Goal: Transaction & Acquisition: Purchase product/service

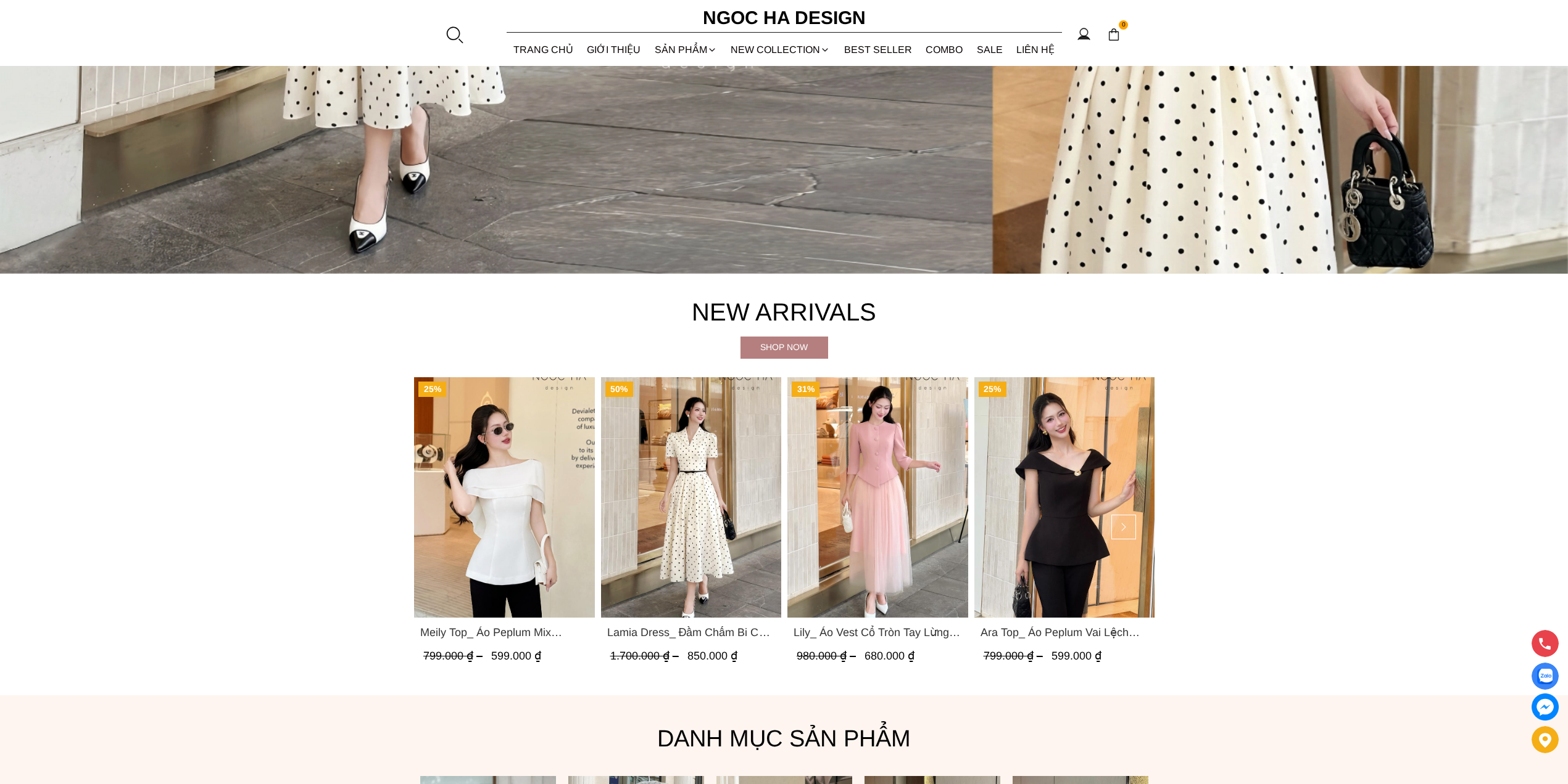
scroll to position [925, 0]
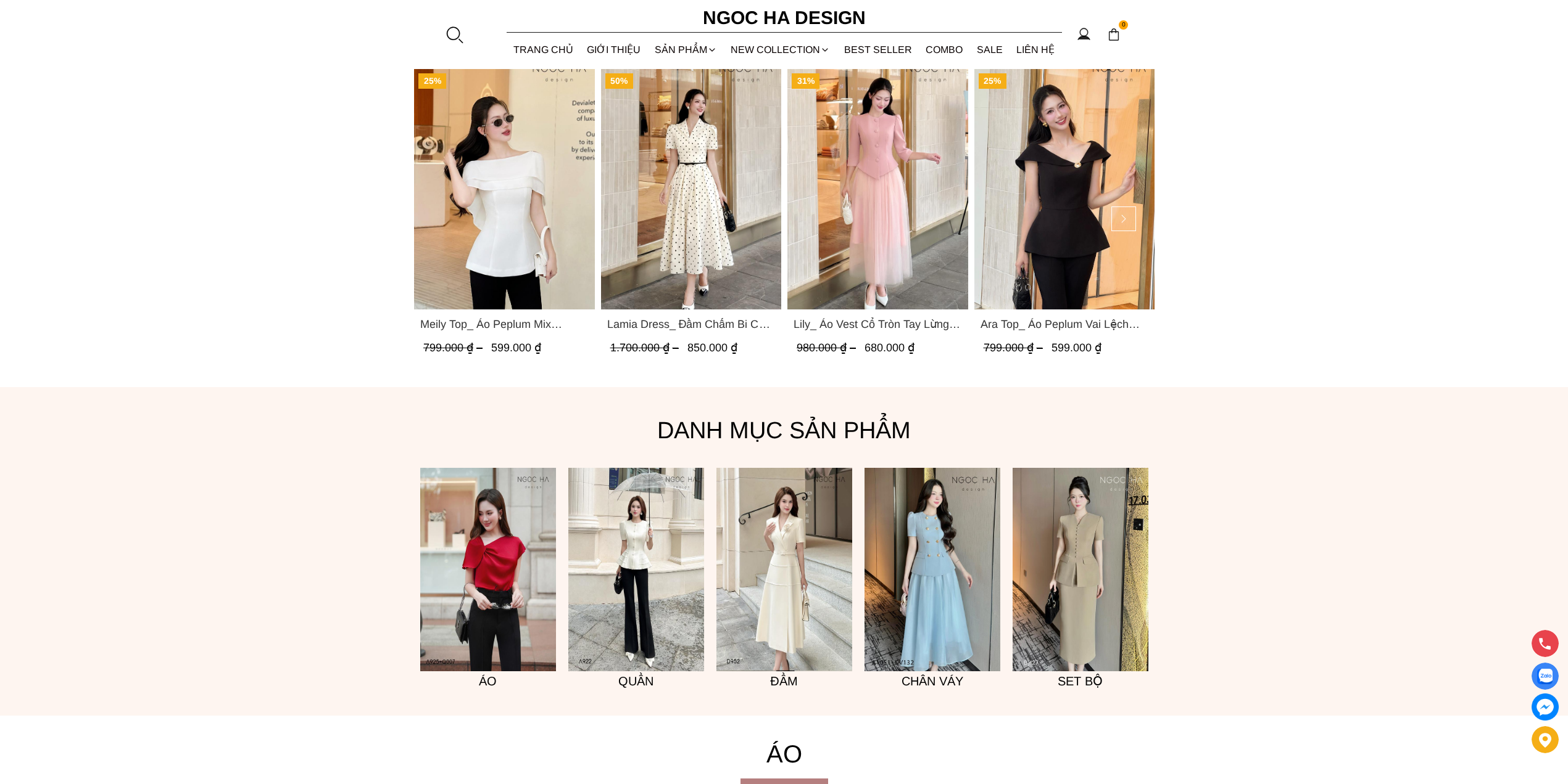
click at [667, 176] on img "Product image - Lamia Dress_ Đầm Chấm Bi Cổ Vest Màu Kem D1003" at bounding box center [691, 189] width 180 height 240
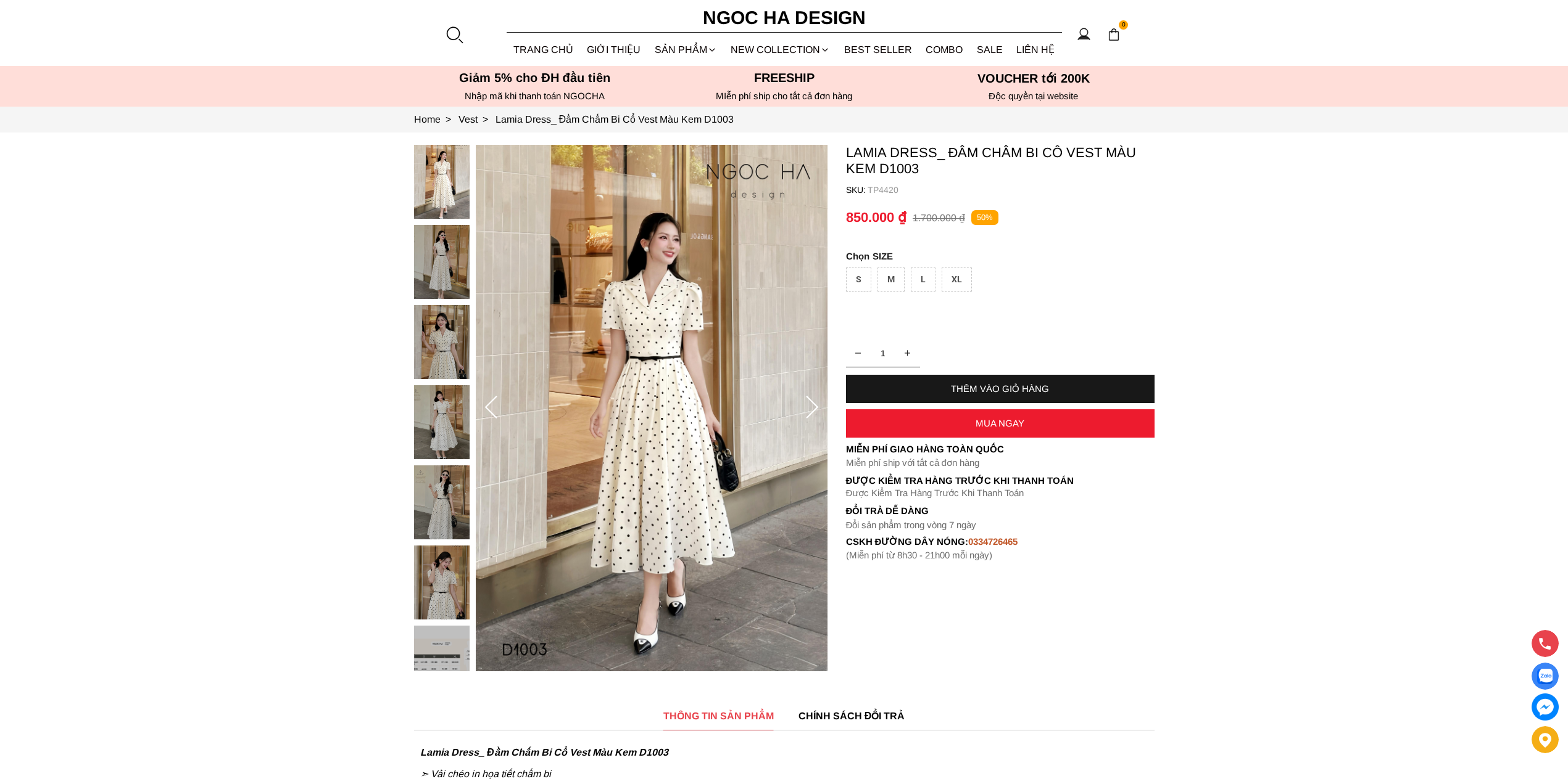
click at [855, 284] on div "S" at bounding box center [858, 280] width 25 height 24
click at [1010, 382] on div "THÊM VÀO GIỎ HÀNG" at bounding box center [1001, 389] width 309 height 29
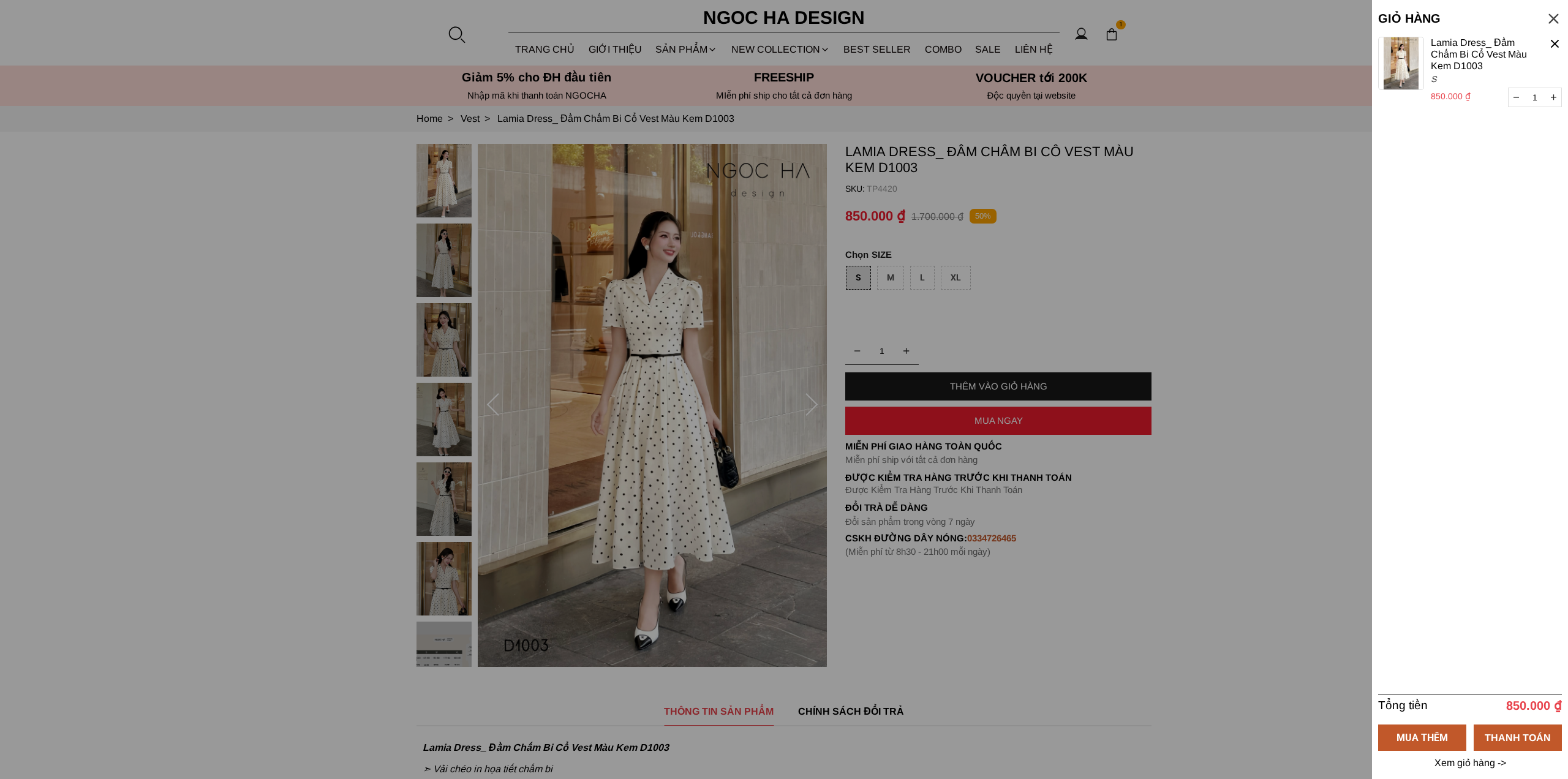
click at [1028, 323] on div at bounding box center [784, 390] width 1568 height 779
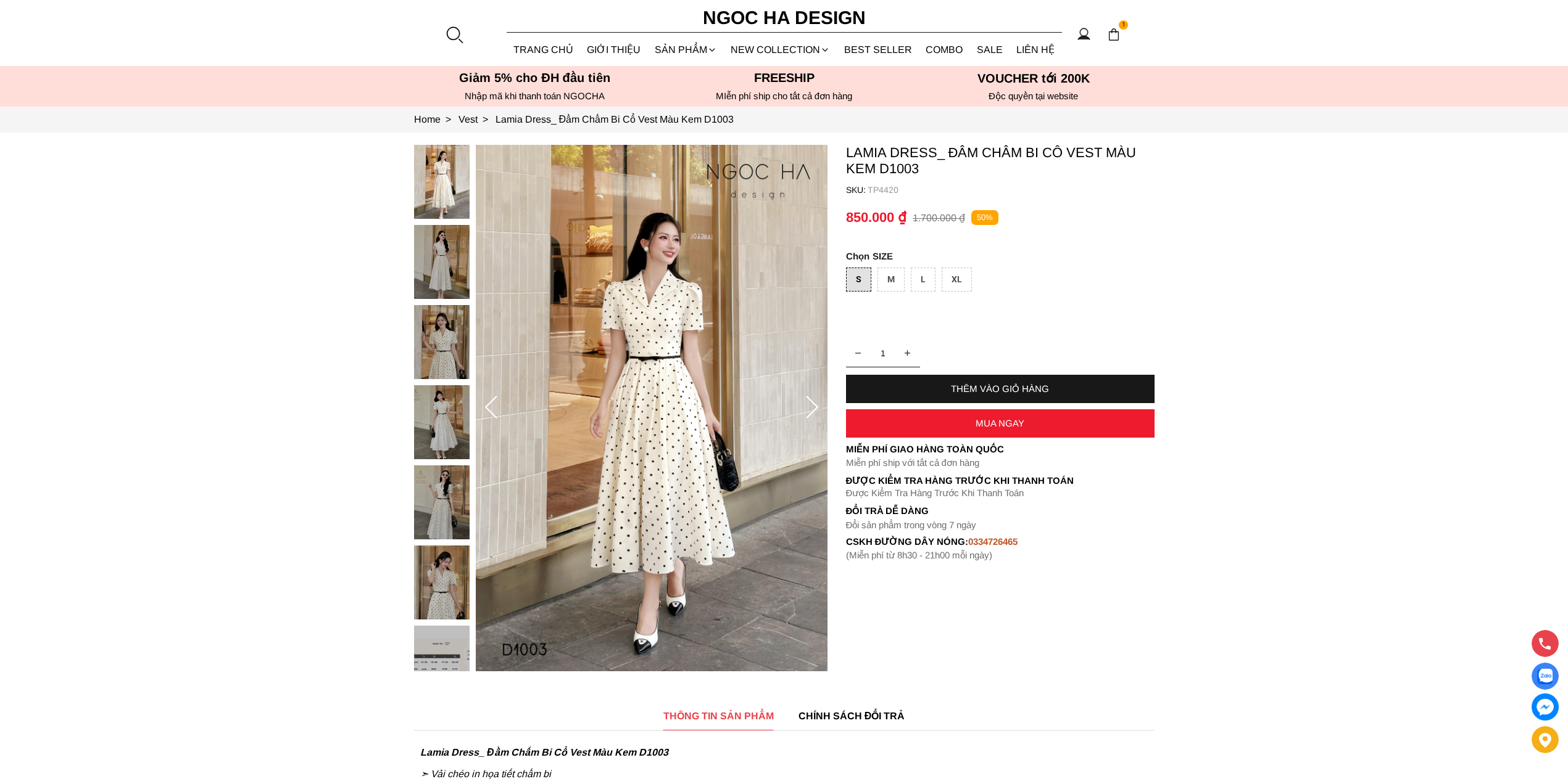
click at [926, 281] on div "L" at bounding box center [922, 280] width 24 height 24
click at [1029, 395] on div "THÊM VÀO GIỎ HÀNG" at bounding box center [1001, 389] width 309 height 29
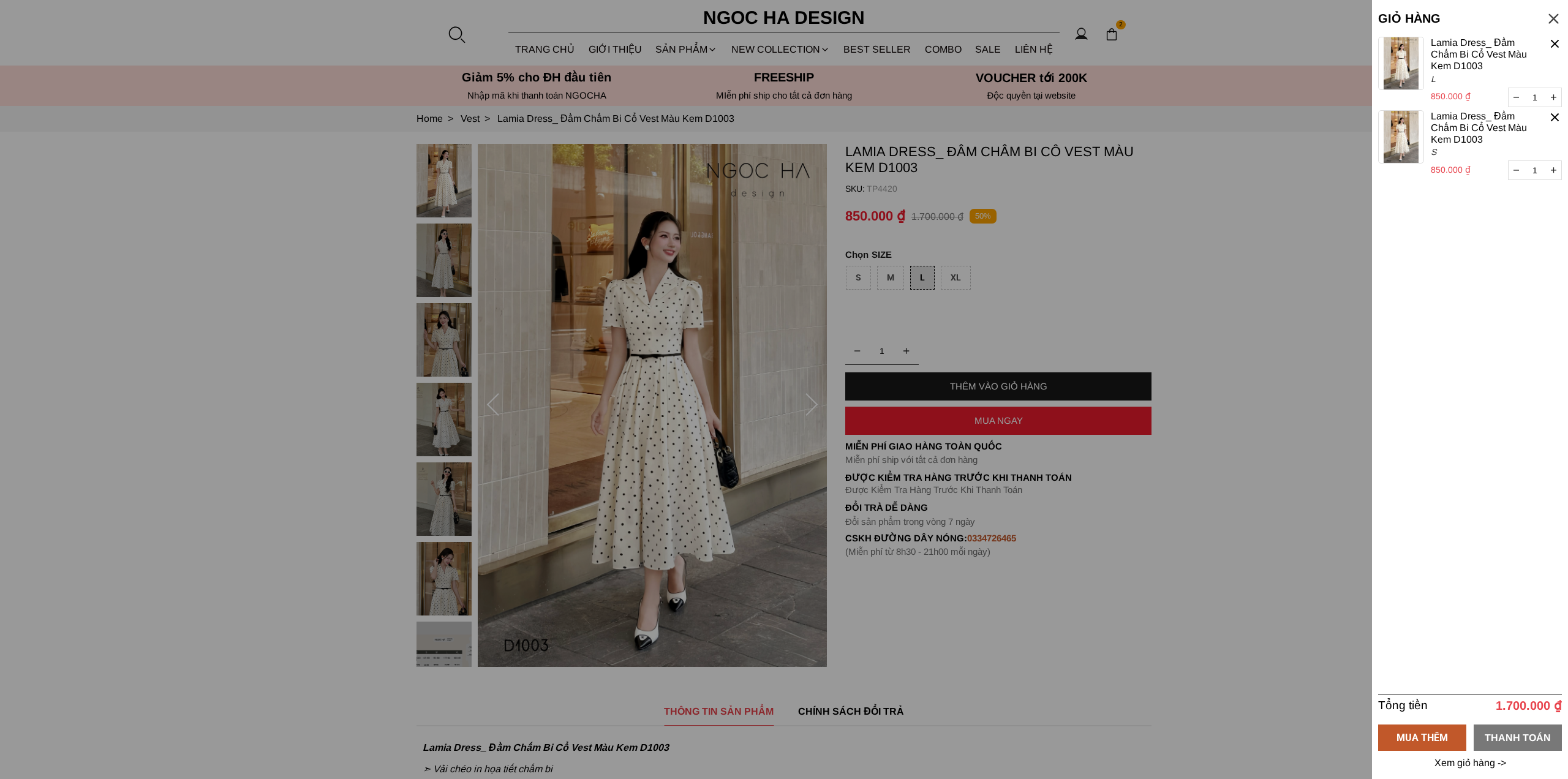
click at [1513, 738] on div "THANH TOÁN" at bounding box center [1518, 738] width 88 height 16
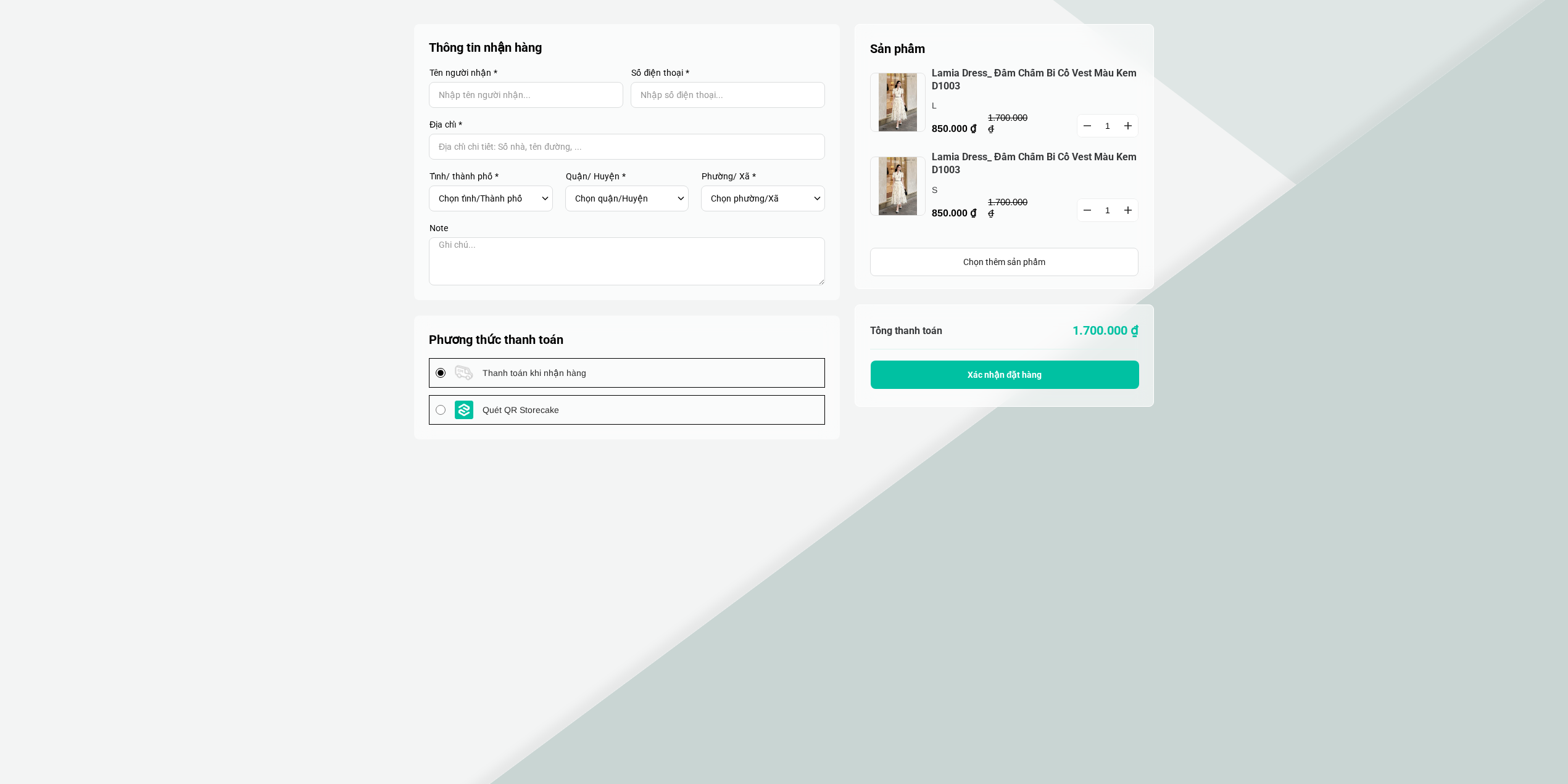
click at [482, 89] on input "Input Nhập tên người nhận..." at bounding box center [526, 95] width 194 height 26
type input "Test"
type input "0879654866"
type input "Test Storecake"
click at [469, 148] on input "Input address with auto completion" at bounding box center [627, 147] width 396 height 26
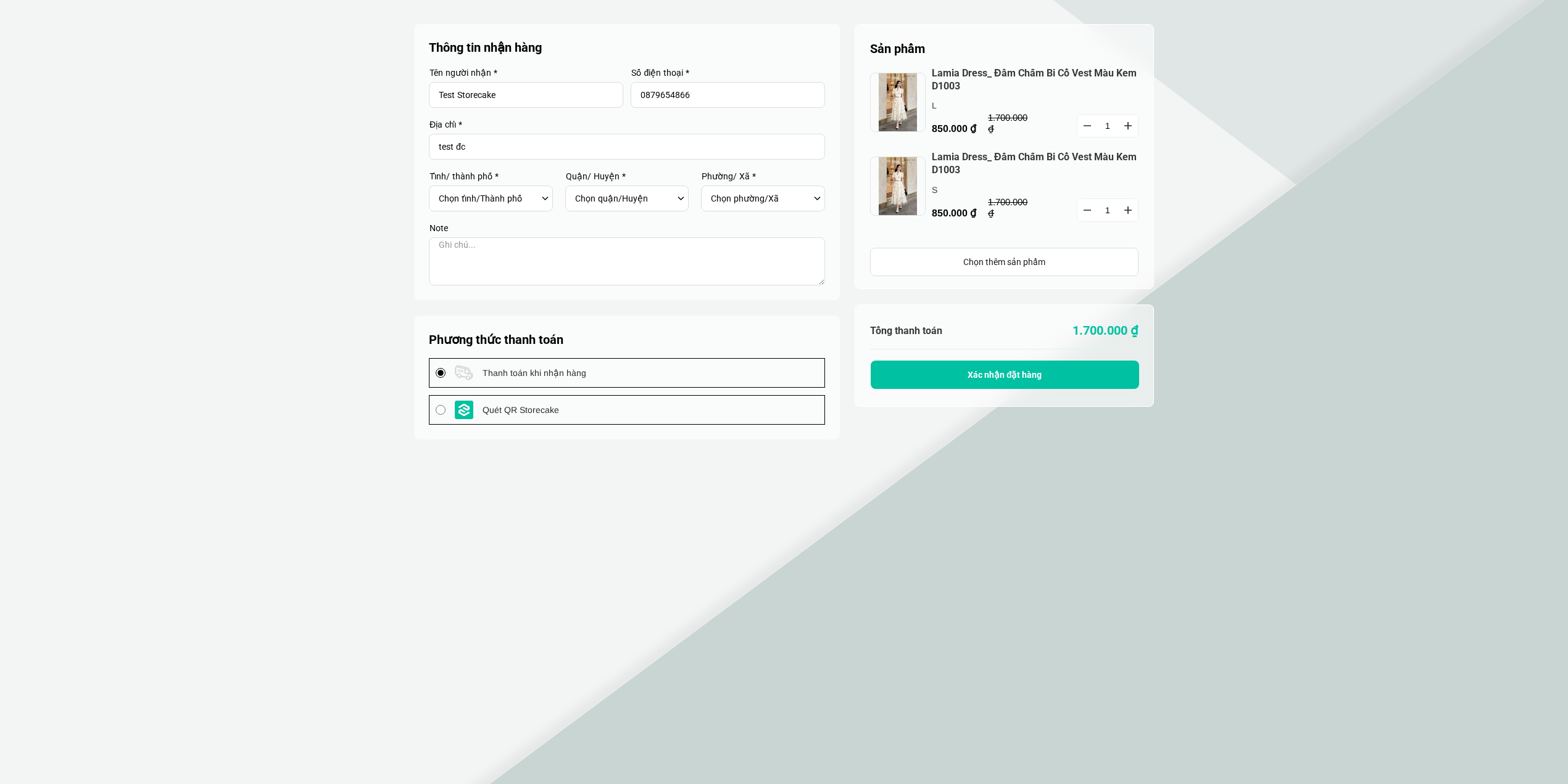
type input "test đc"
click at [489, 202] on select "Chọn tỉnh/Thành phố Hà Nội Hồ Chí Minh An Giang Bà Rịa-Vũng Tàu Bắc Giang Bắc K…" at bounding box center [489, 199] width 99 height 21
select select "805"
click at [439, 188] on select "Chọn tỉnh/Thành phố Hà Nội Hồ Chí Minh An Giang Bà Rịa-Vũng Tàu Bắc Giang Bắc K…" at bounding box center [489, 199] width 99 height 21
click at [607, 198] on select "Chọn quận/Huyện Huyện An Phú Huyện Châu Phú Huyện Châu Thành Huyện Chợ Mới Huyệ…" at bounding box center [625, 199] width 99 height 21
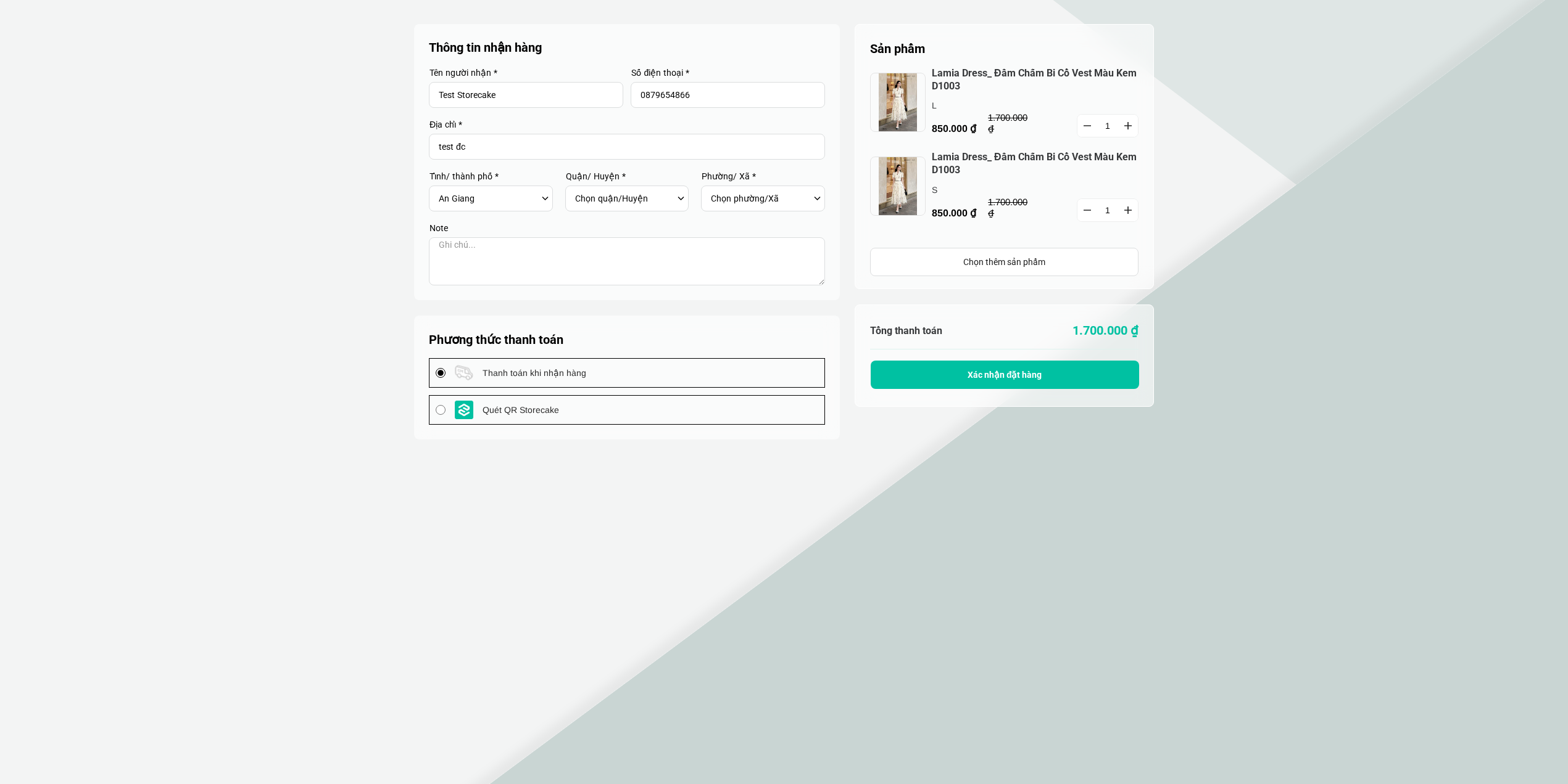
select select "80519"
click at [575, 188] on select "Chọn quận/Huyện Huyện An Phú Huyện Châu Phú Huyện Châu Thành Huyện Chợ Mới Huyệ…" at bounding box center [625, 199] width 99 height 21
click at [728, 195] on select "Chọn phường/Xã Thị trấn An Châu Xã An Hòa Xã Bình Hòa Xã Bình Thạnh Xã Cần Đăng…" at bounding box center [760, 199] width 99 height 21
select select "8051909"
click at [711, 188] on select "Chọn phường/Xã Thị trấn An Châu Xã An Hòa Xã Bình Hòa Xã Bình Thạnh Xã Cần Đăng…" at bounding box center [760, 199] width 99 height 21
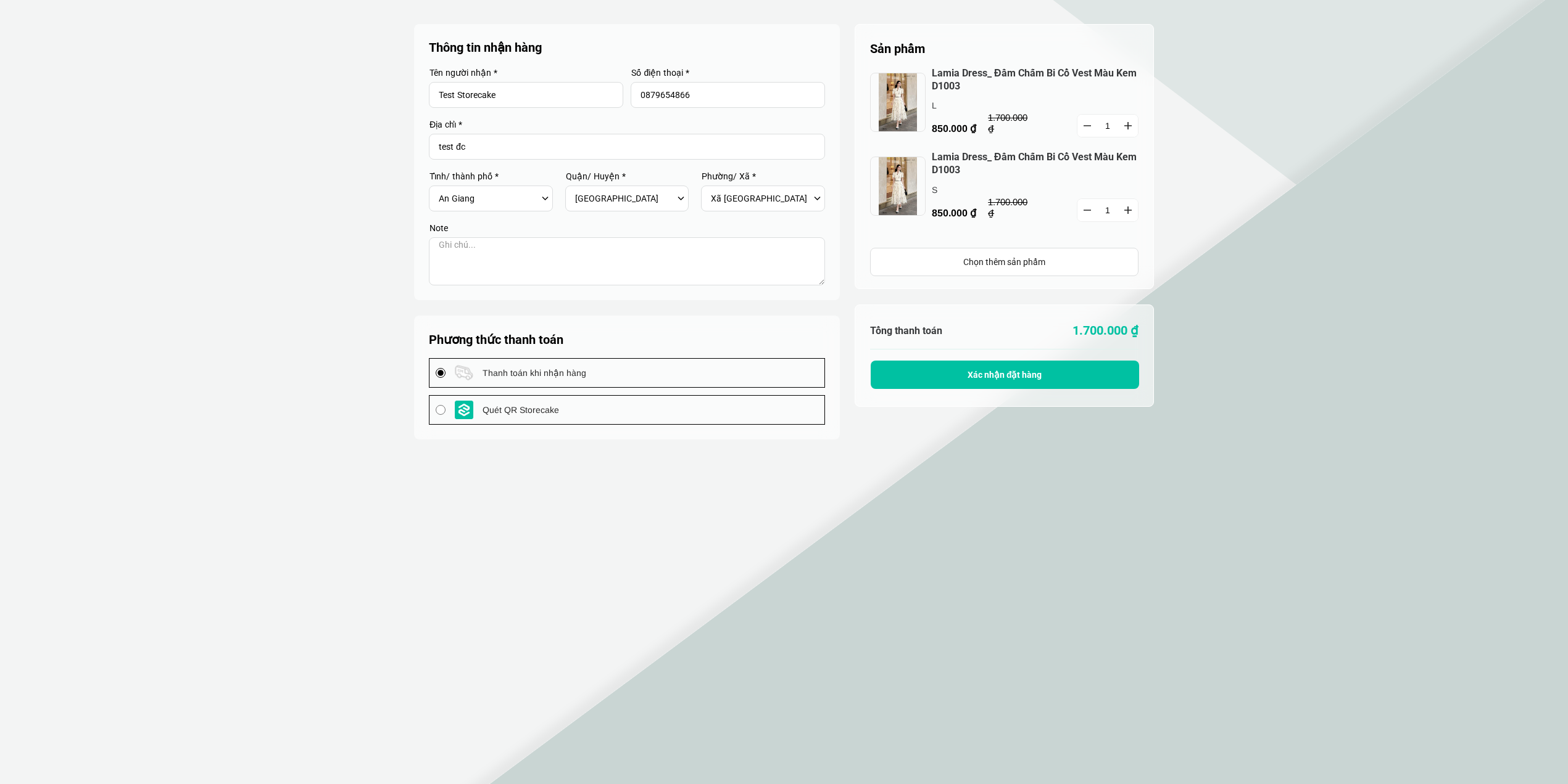
click at [537, 258] on textarea at bounding box center [627, 261] width 396 height 48
type textarea "ko có"
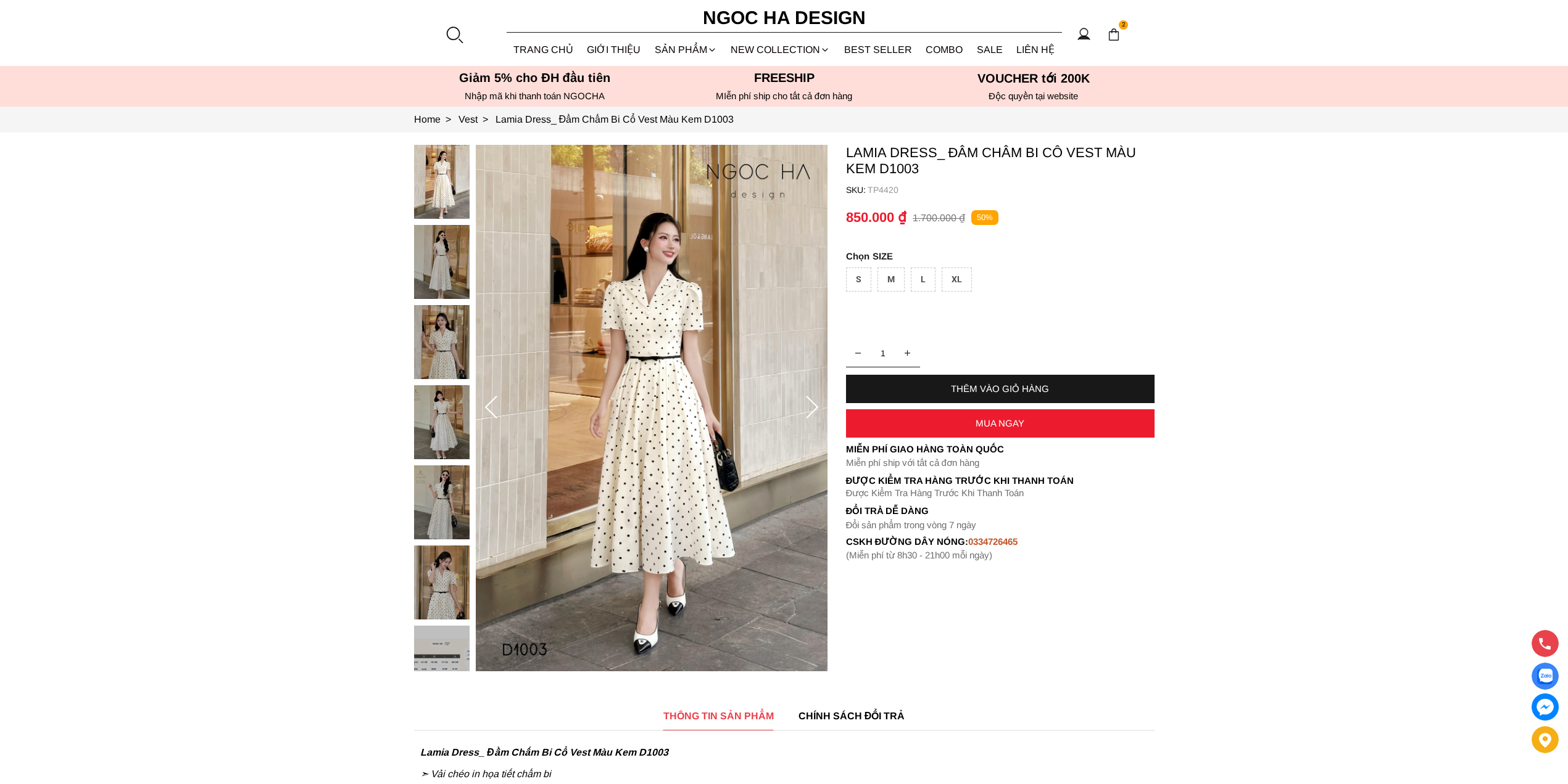
click at [1114, 36] on img at bounding box center [1114, 35] width 14 height 14
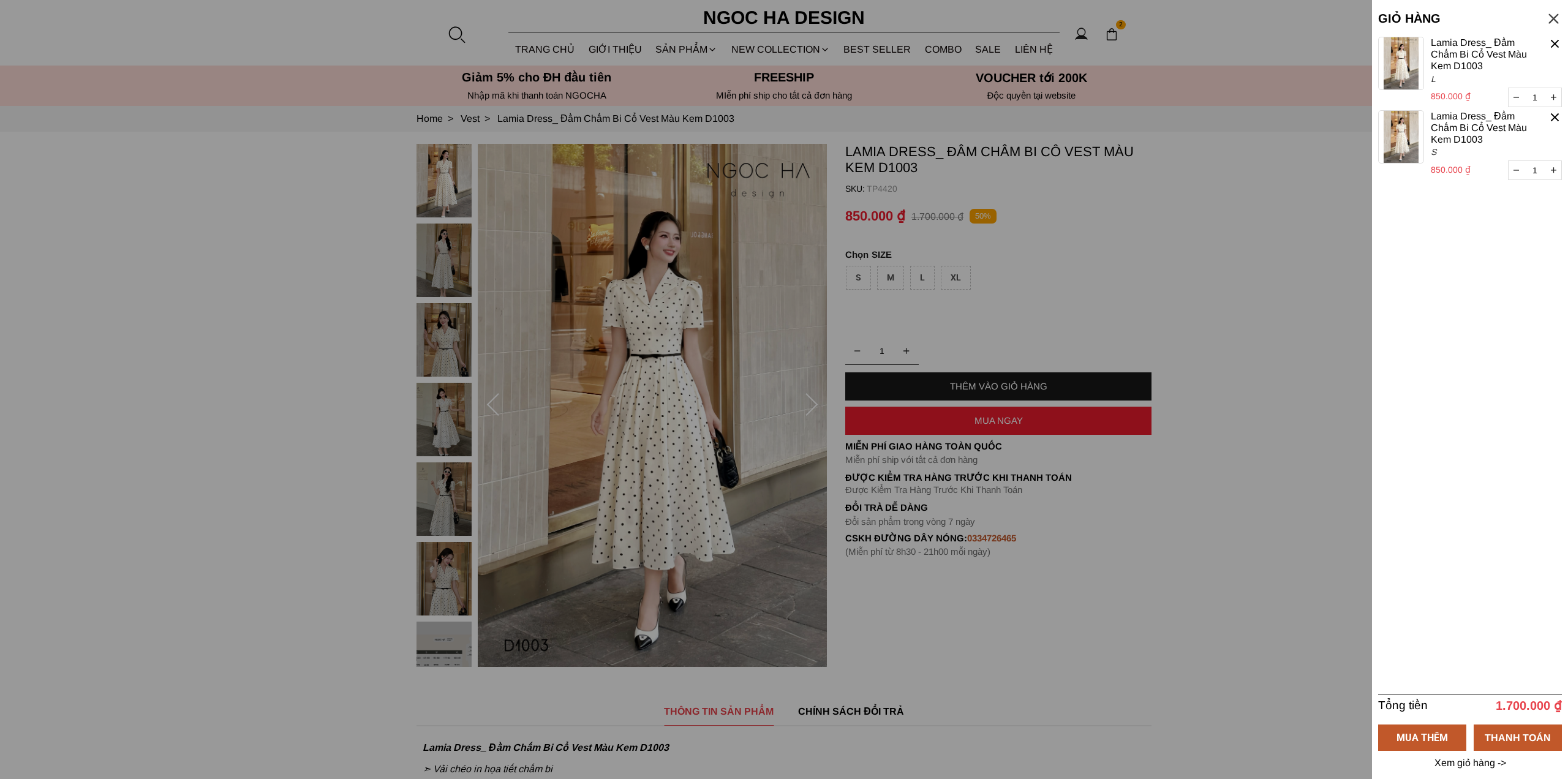
click at [1520, 97] on button "button" at bounding box center [1516, 97] width 16 height 18
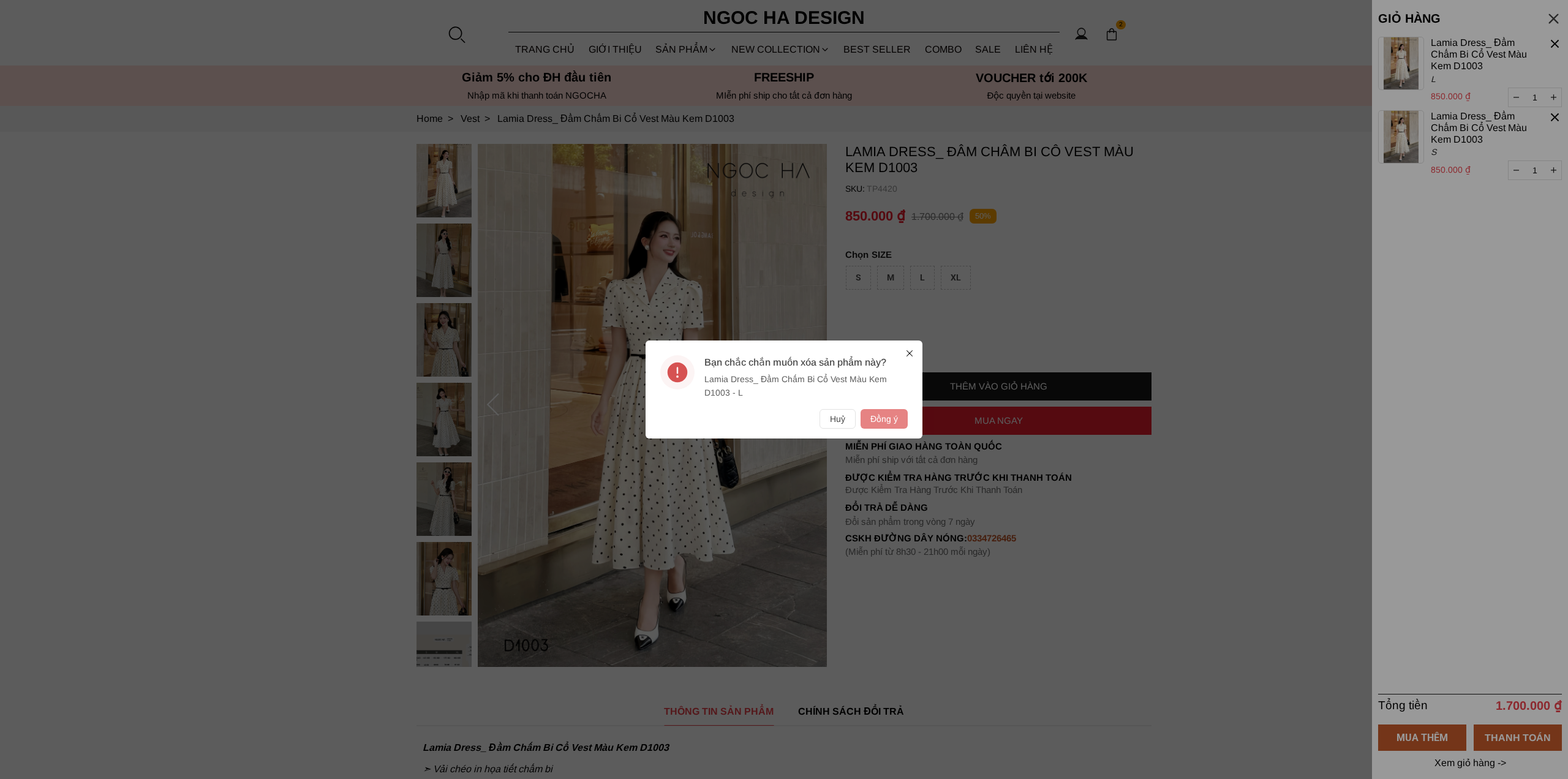
drag, startPoint x: 880, startPoint y: 421, endPoint x: 1070, endPoint y: 366, distance: 197.8
click at [880, 421] on button "Đồng ý" at bounding box center [884, 419] width 47 height 20
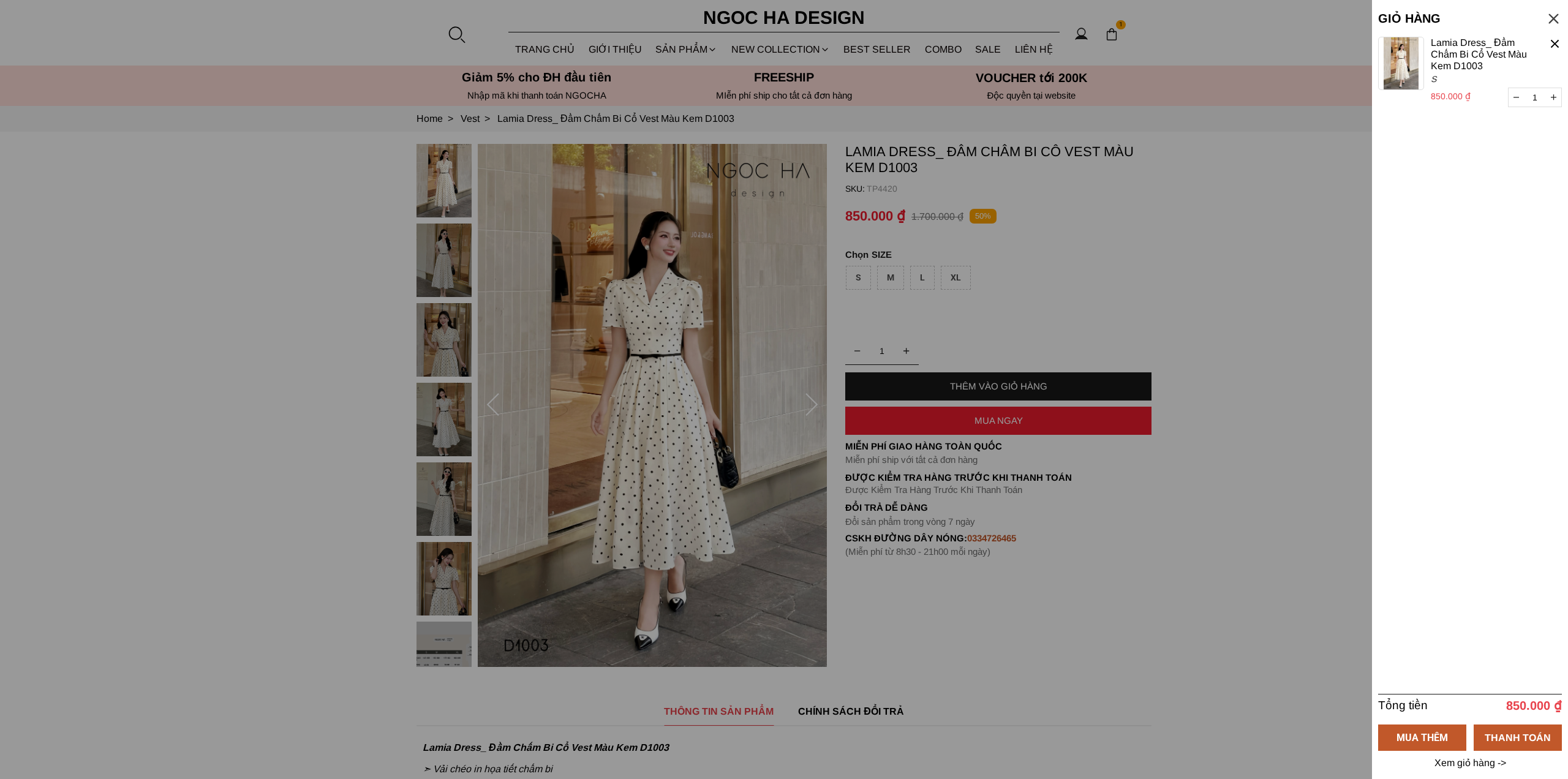
click at [1515, 90] on button "button" at bounding box center [1516, 97] width 16 height 18
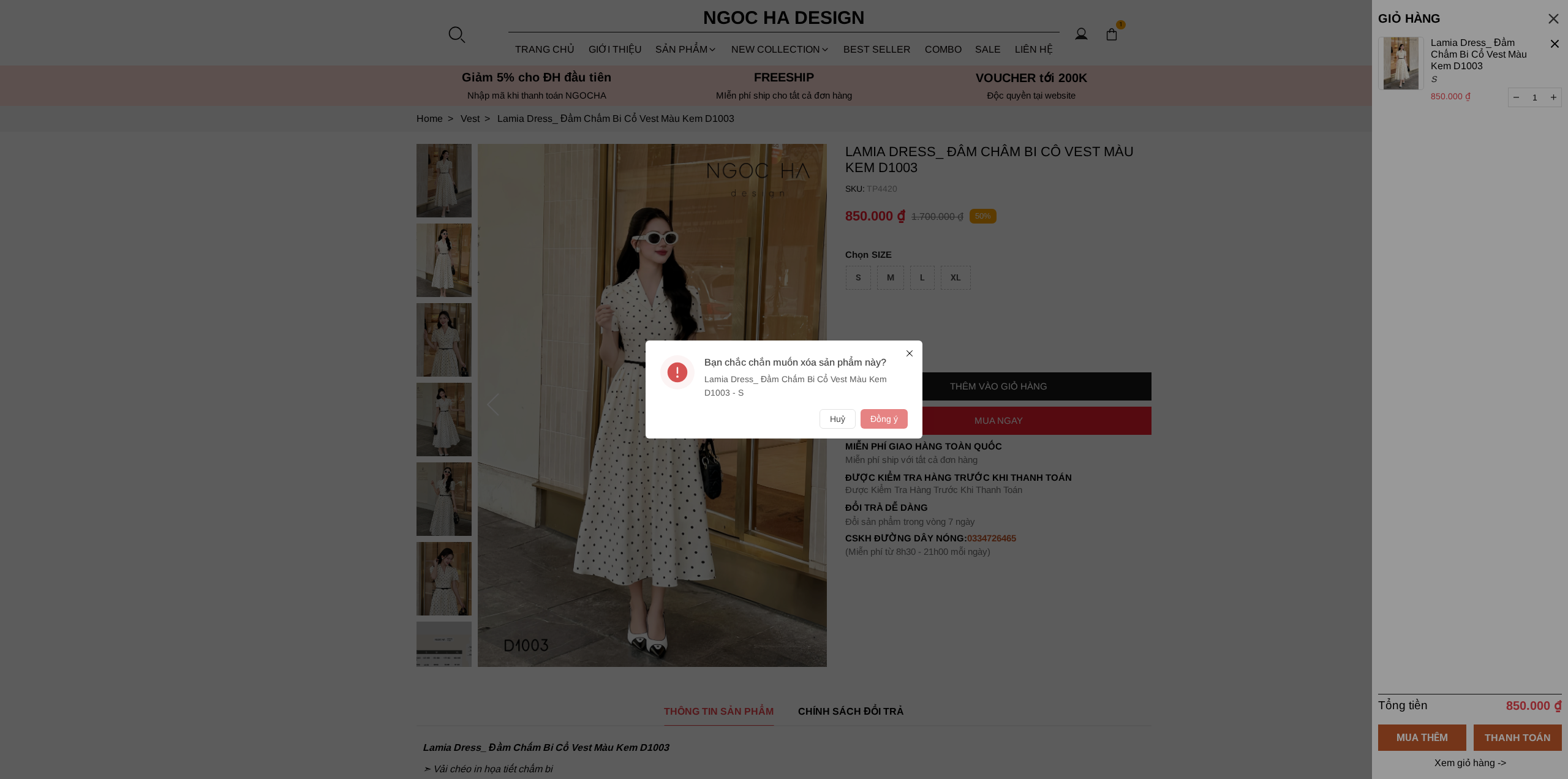
click at [880, 415] on button "Đồng ý" at bounding box center [884, 419] width 47 height 20
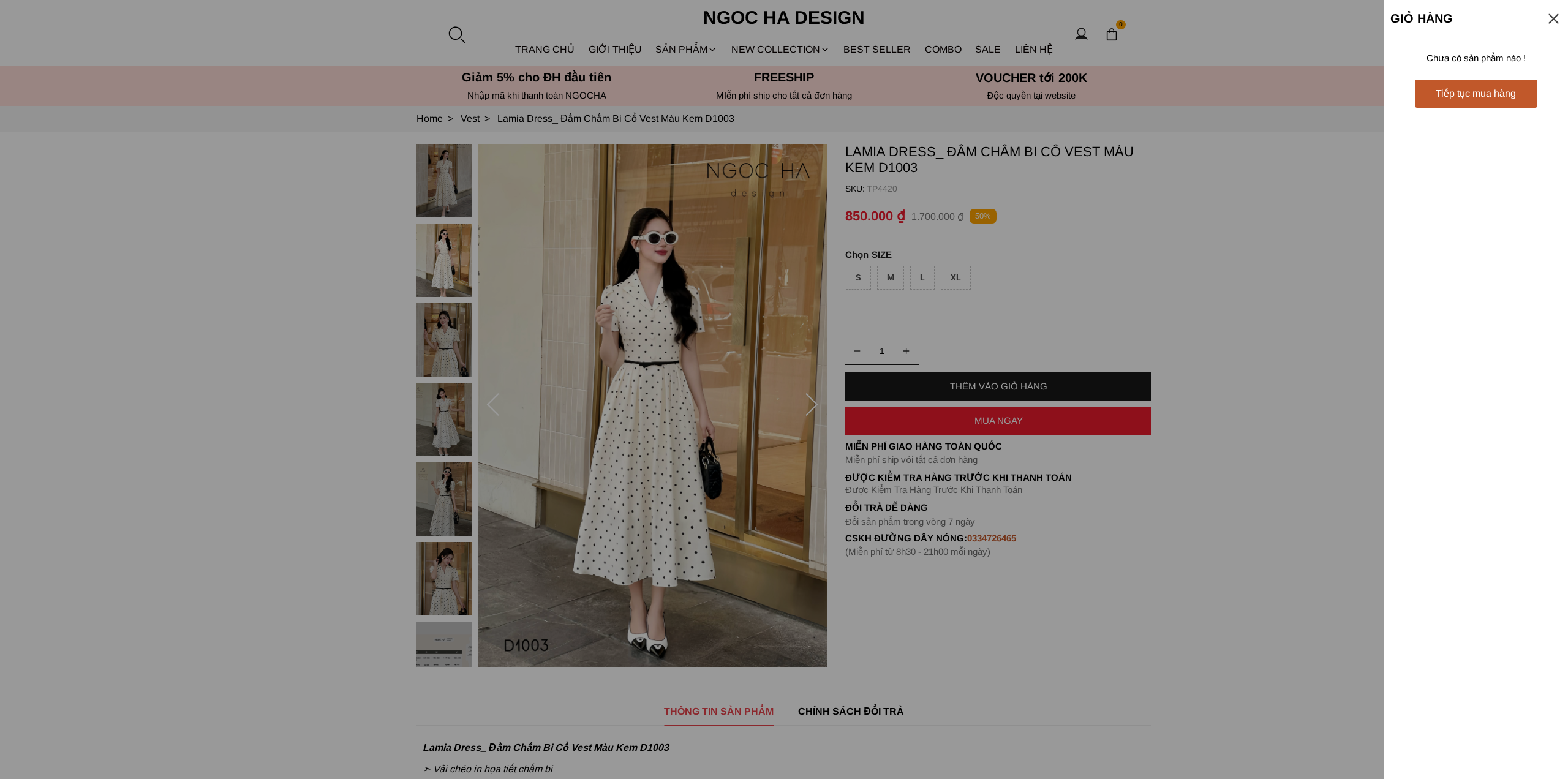
click at [451, 33] on div at bounding box center [784, 390] width 1568 height 779
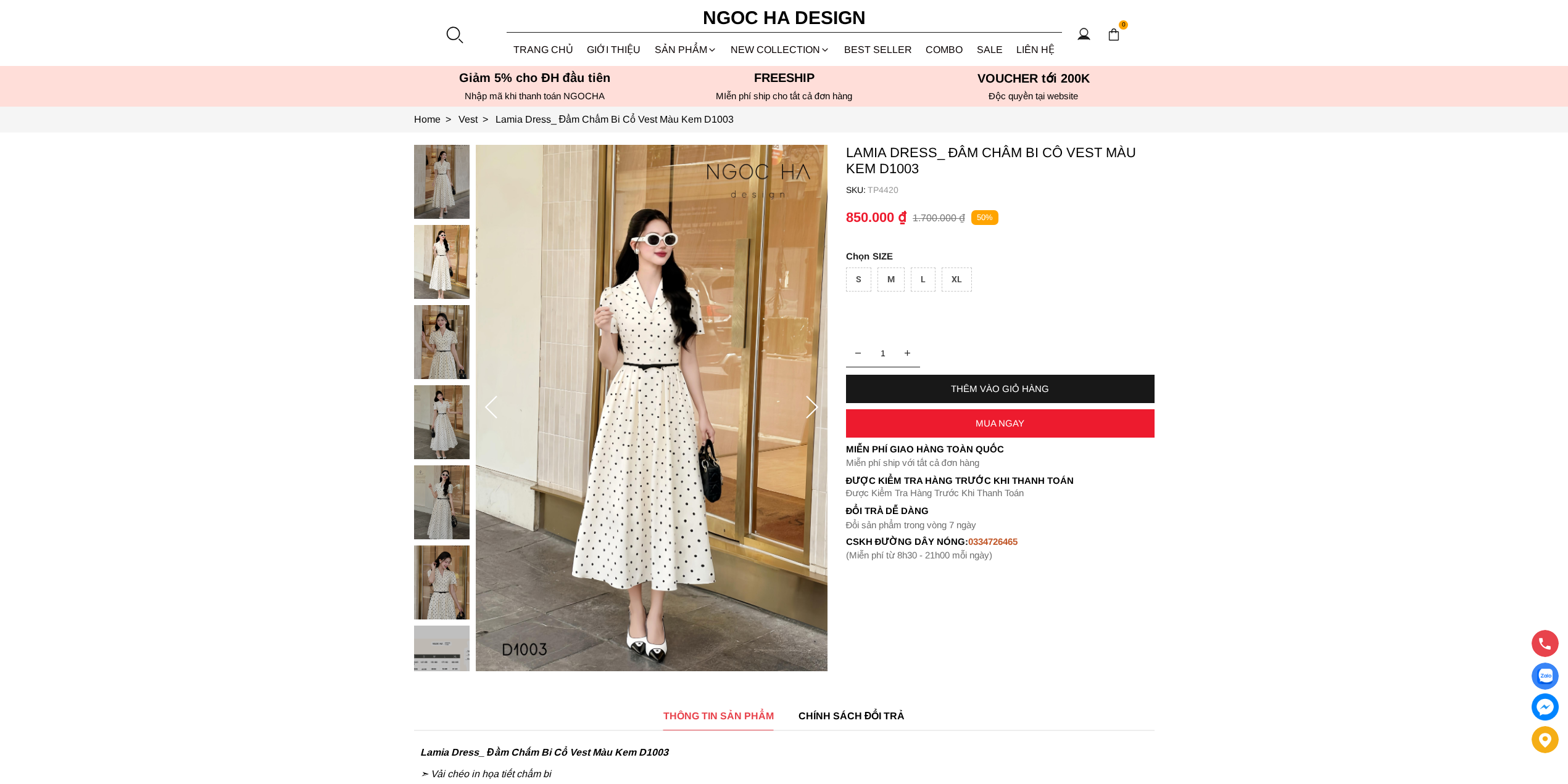
click at [457, 31] on div at bounding box center [454, 34] width 18 height 18
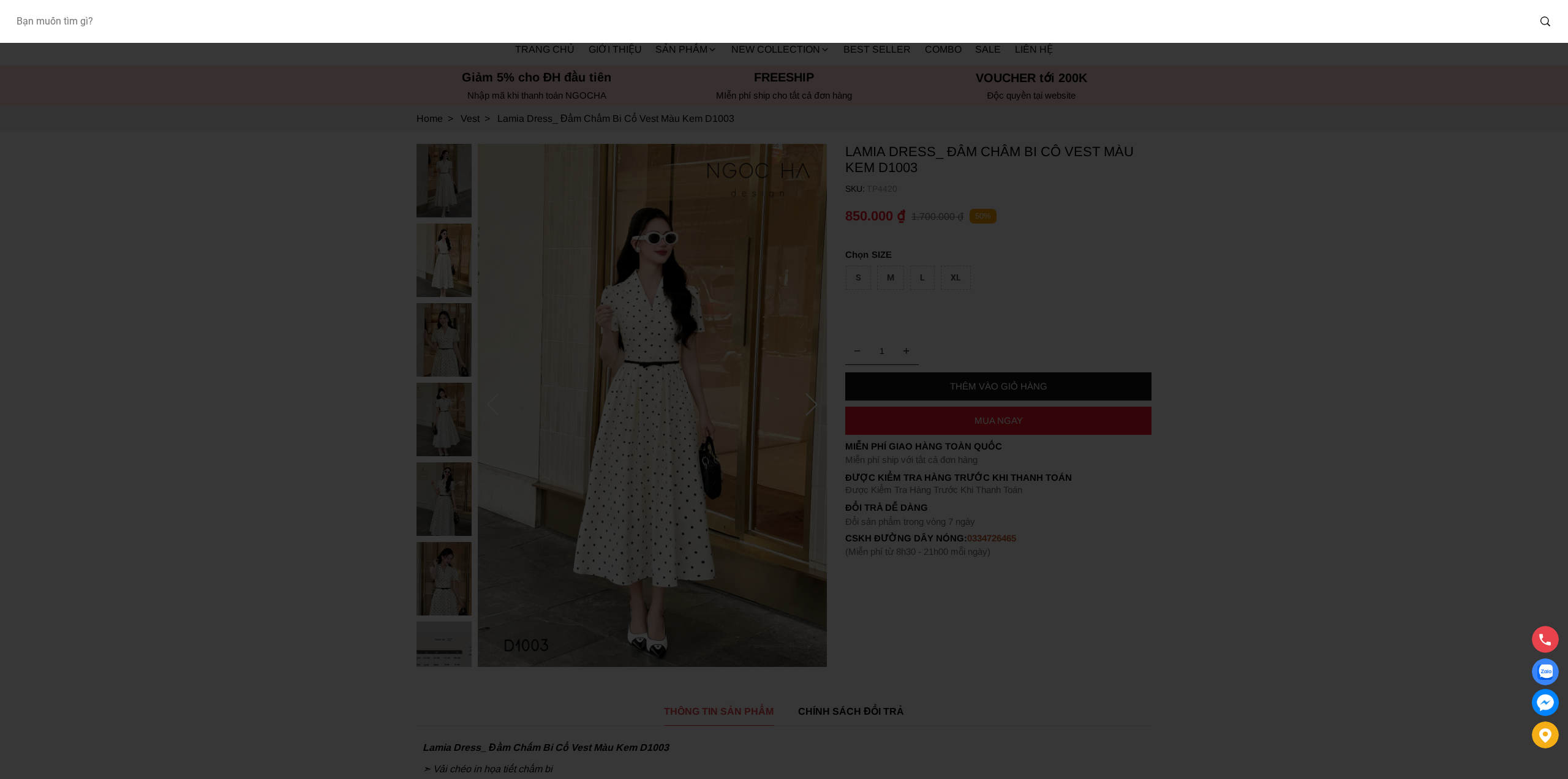
click at [476, 30] on input "Input search Bạn muốn tìm gì?" at bounding box center [768, 22] width 1523 height 28
paste input "Miran Top_ Áo Peplum Trễ Vai Phối Trắng Đen A1069"
type input "Miran Top_ Áo Peplum Trễ Vai Phối Trắng Đen A1069"
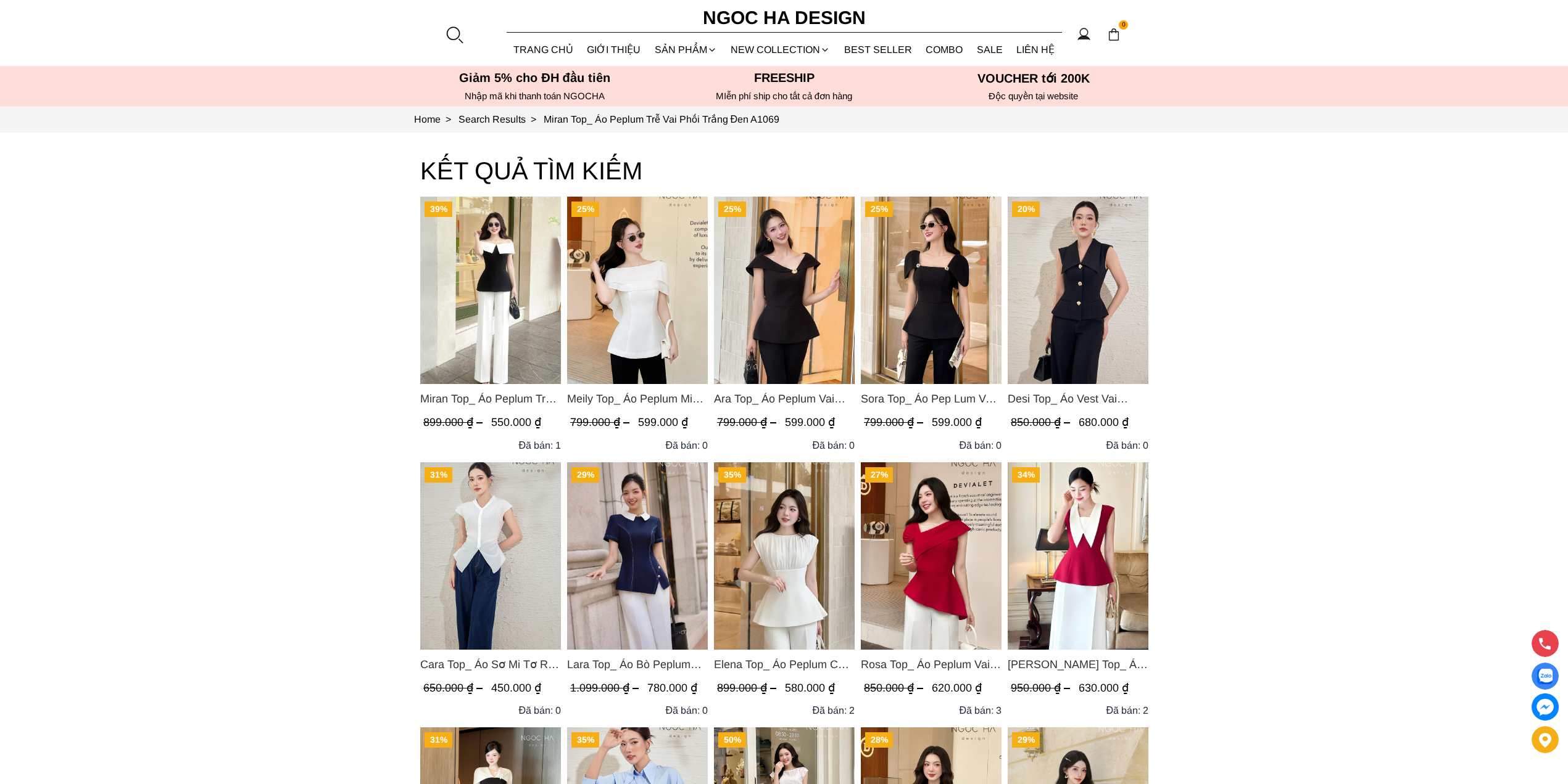
click at [463, 266] on img "Product image - Miran Top_ Áo Peplum Trễ Vai Phối Trắng Đen A1069" at bounding box center [490, 291] width 141 height 187
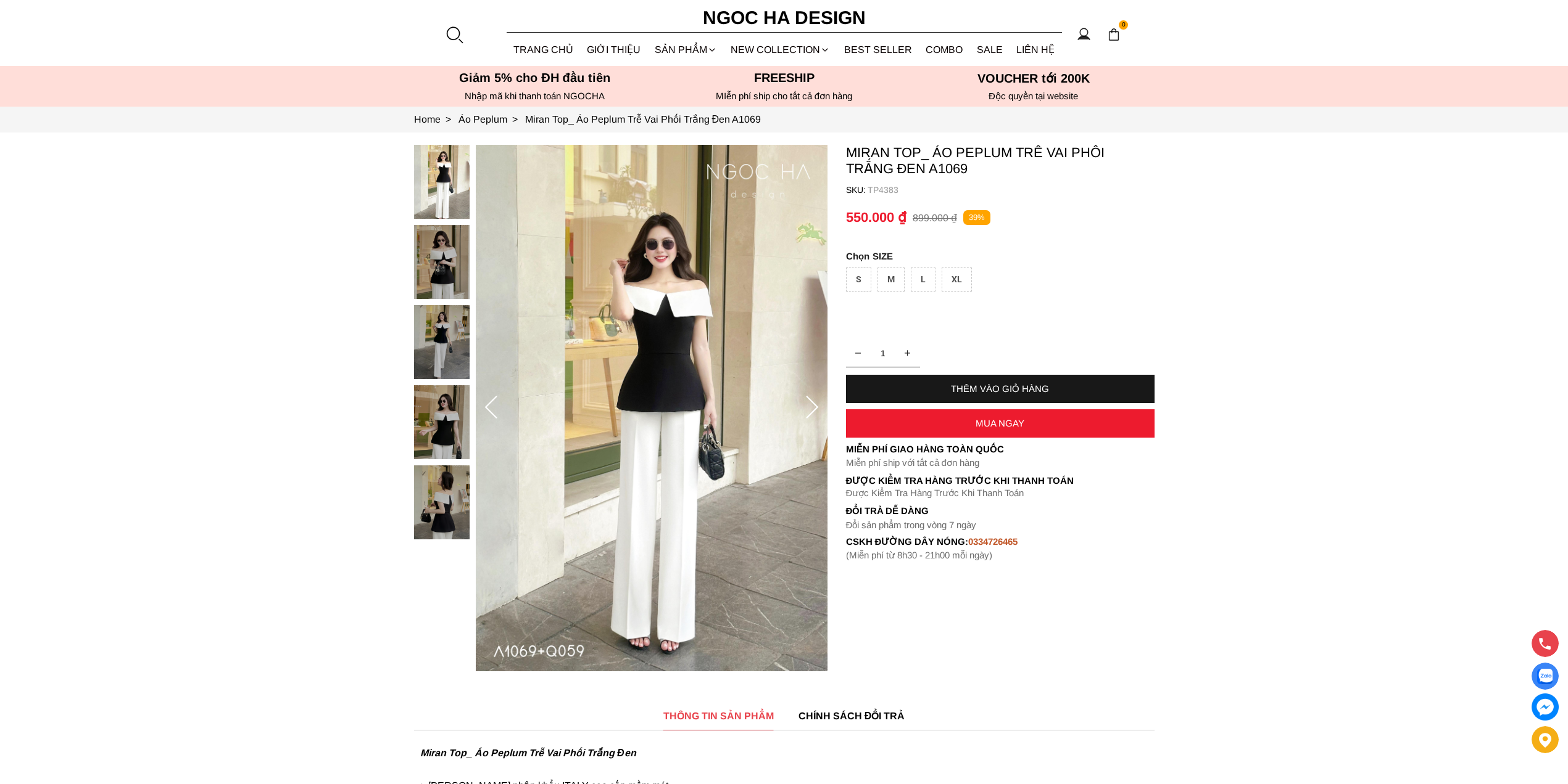
click at [858, 277] on div "S" at bounding box center [858, 280] width 25 height 24
click at [977, 382] on div "THÊM VÀO GIỎ HÀNG" at bounding box center [1001, 389] width 309 height 29
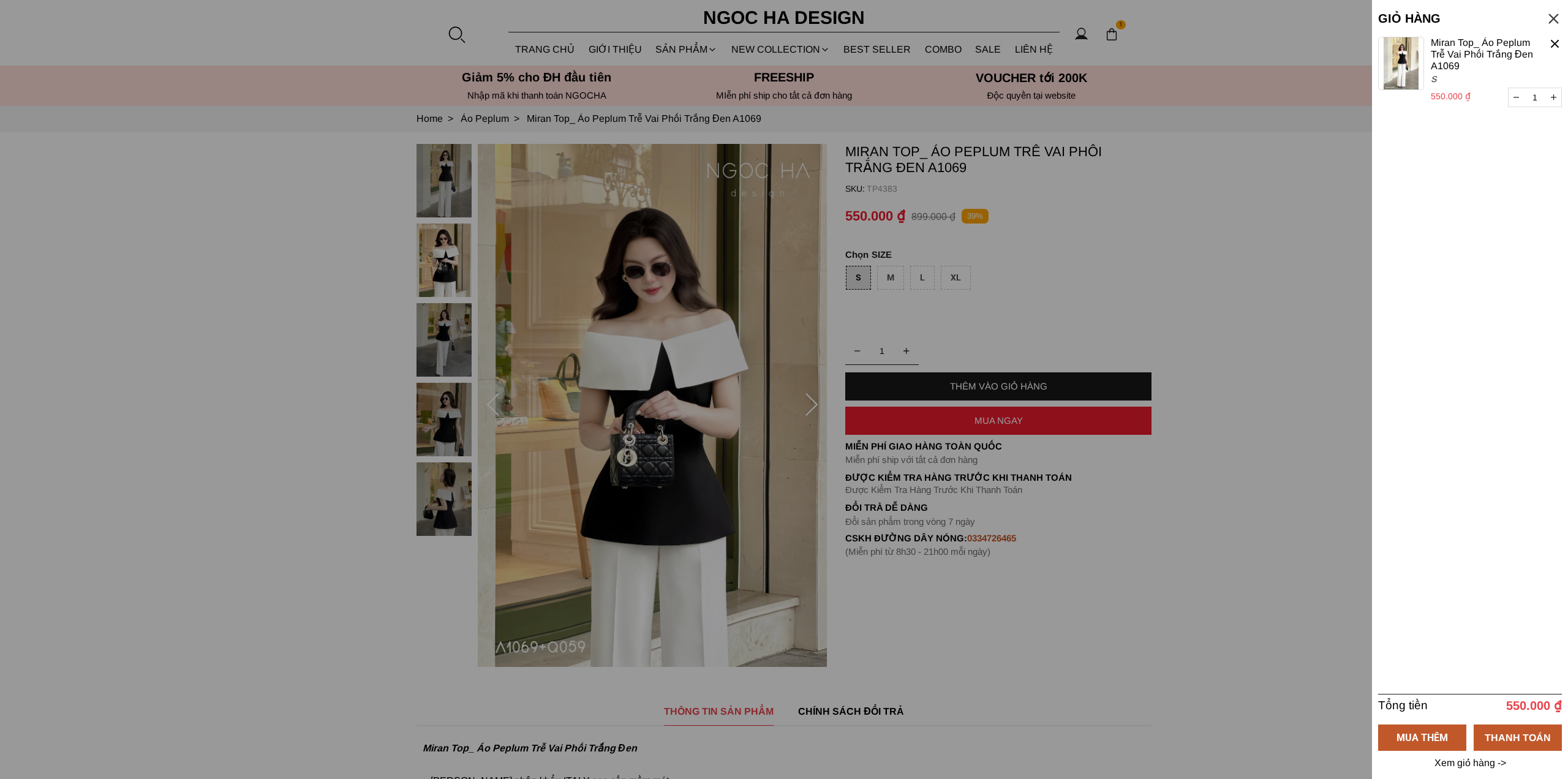
click at [912, 78] on div at bounding box center [784, 390] width 1568 height 779
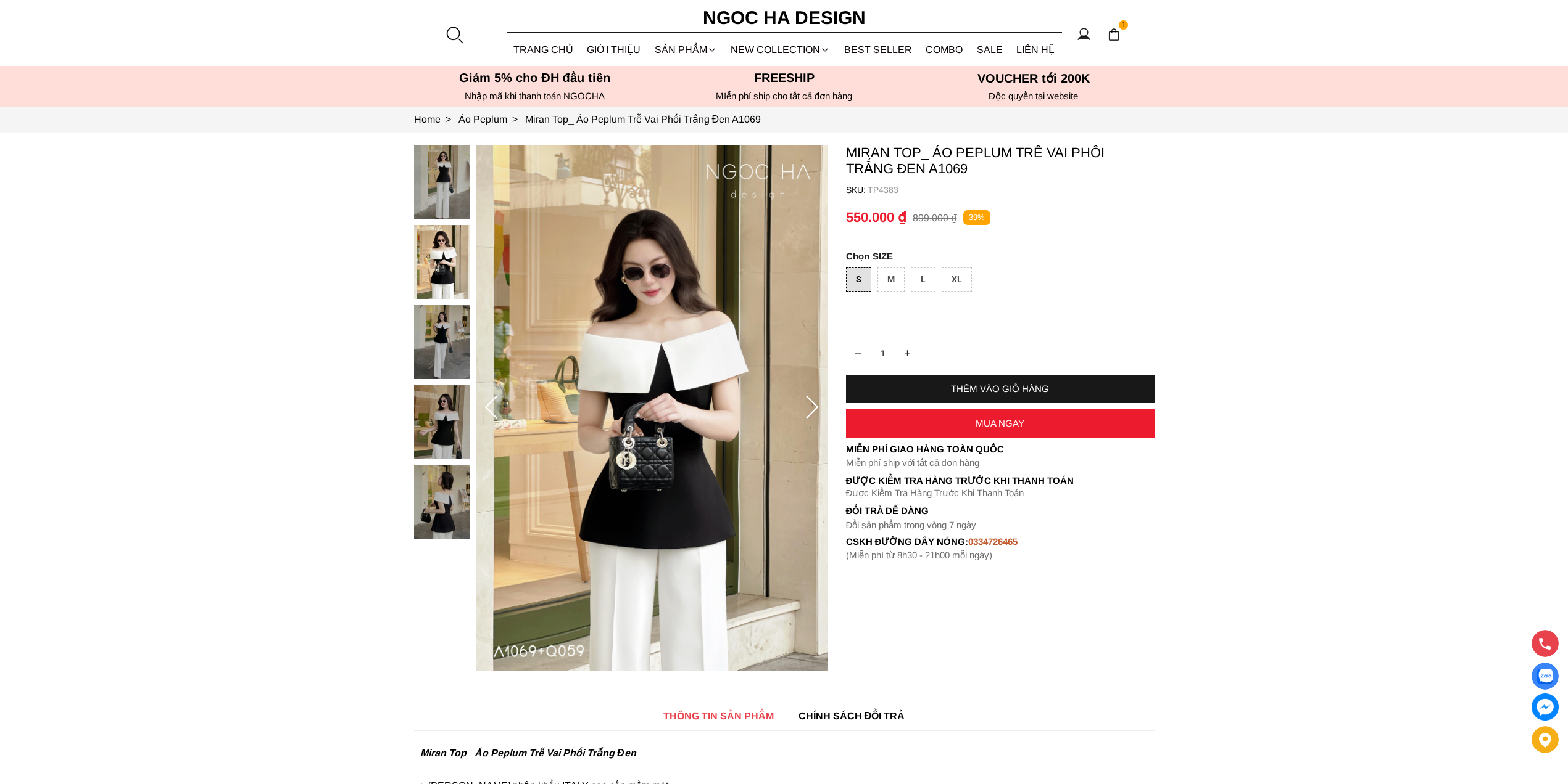
drag, startPoint x: 464, startPoint y: 38, endPoint x: 471, endPoint y: 41, distance: 7.6
click at [464, 37] on section "1 Trang chủ Giới thiệu Sản phẩm Áo Áo thun Áo sơ mi Áo Peplum Áo lụa Áo len Quầ…" at bounding box center [784, 33] width 1568 height 66
click at [452, 39] on div at bounding box center [454, 34] width 18 height 18
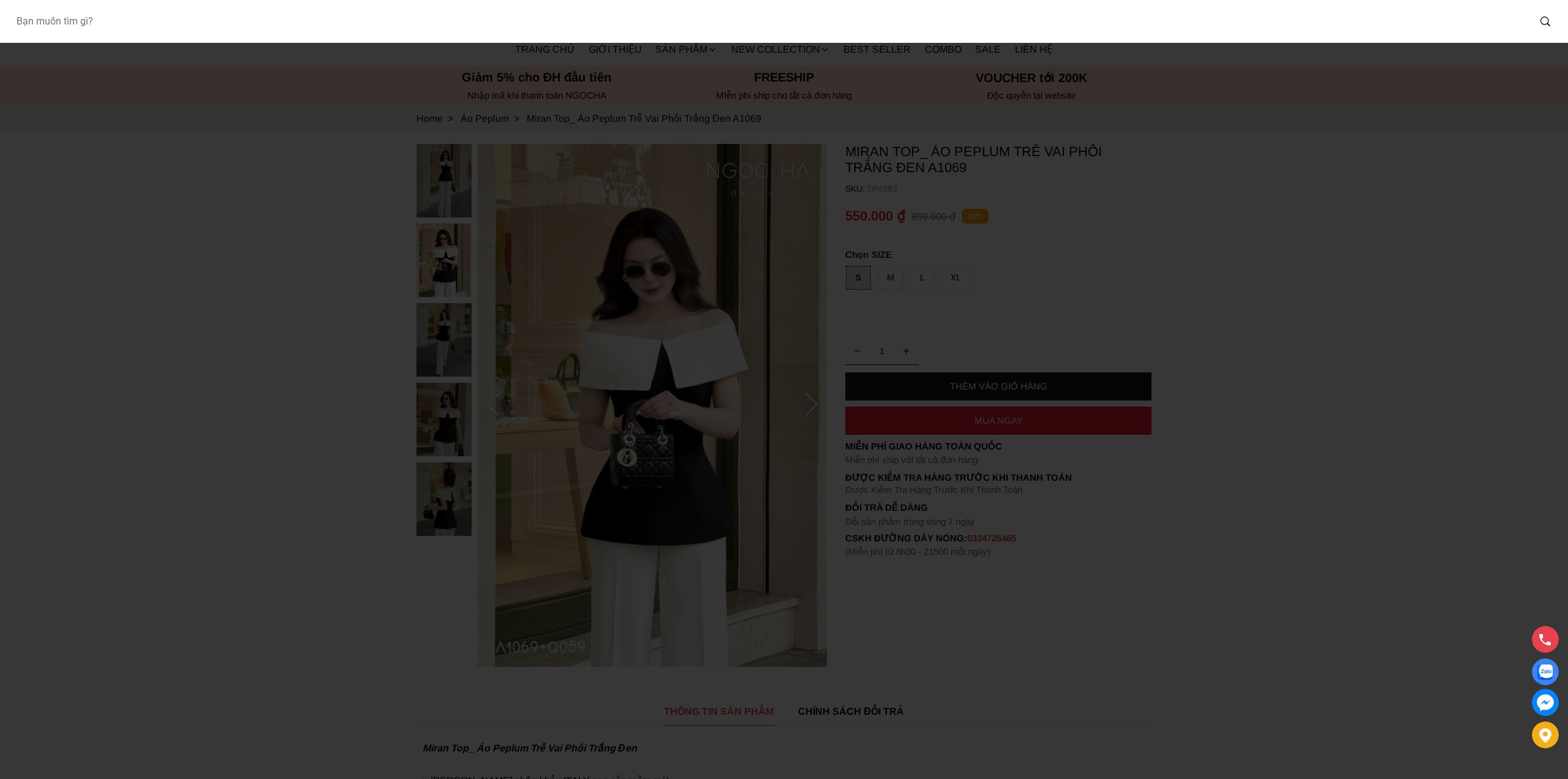
click at [417, 26] on input "Input search Bạn muốn tìm gì?" at bounding box center [768, 22] width 1523 height 28
paste input "TP4273M"
type input "TP4273M"
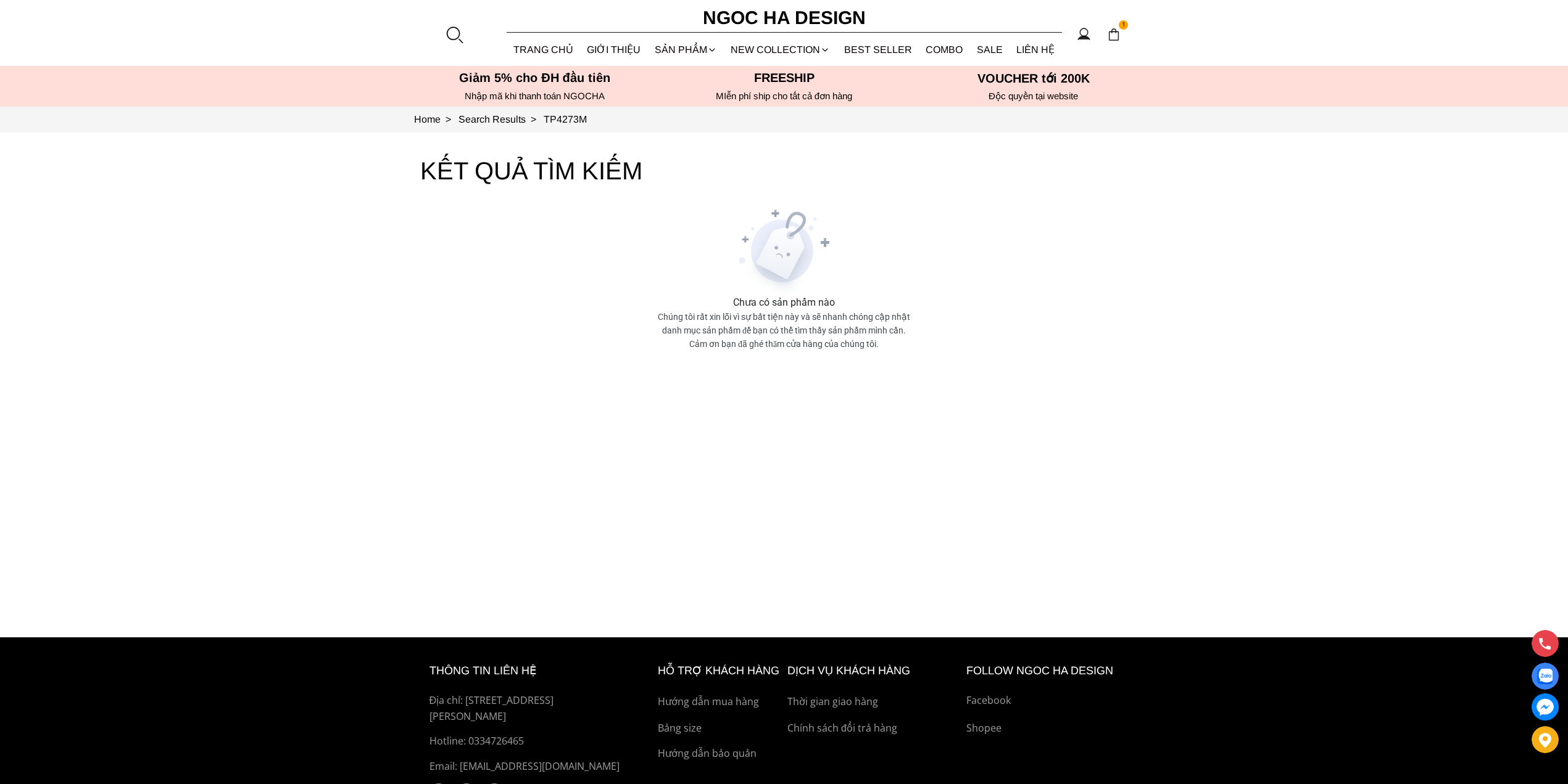
click at [438, 33] on section "TP4273M 1 Trang chủ Giới thiệu Sản phẩm [GEOGRAPHIC_DATA] Áo thun Áo sơ mi Áo P…" at bounding box center [784, 33] width 1568 height 66
drag, startPoint x: 450, startPoint y: 32, endPoint x: 375, endPoint y: 34, distance: 75.0
click at [451, 31] on div at bounding box center [454, 34] width 18 height 18
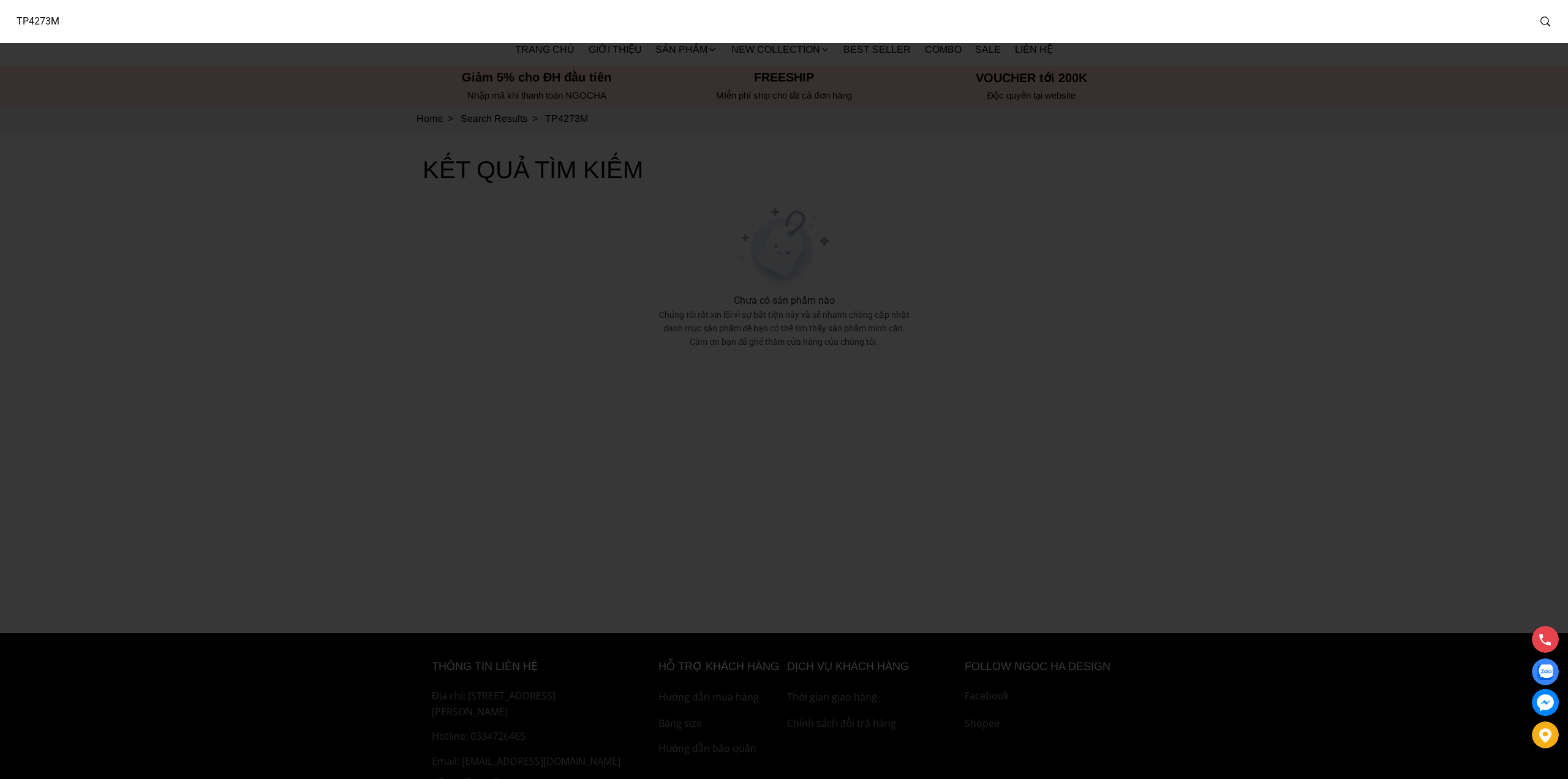
click at [96, 16] on input "TP4273M" at bounding box center [768, 22] width 1523 height 28
type input "TP4273"
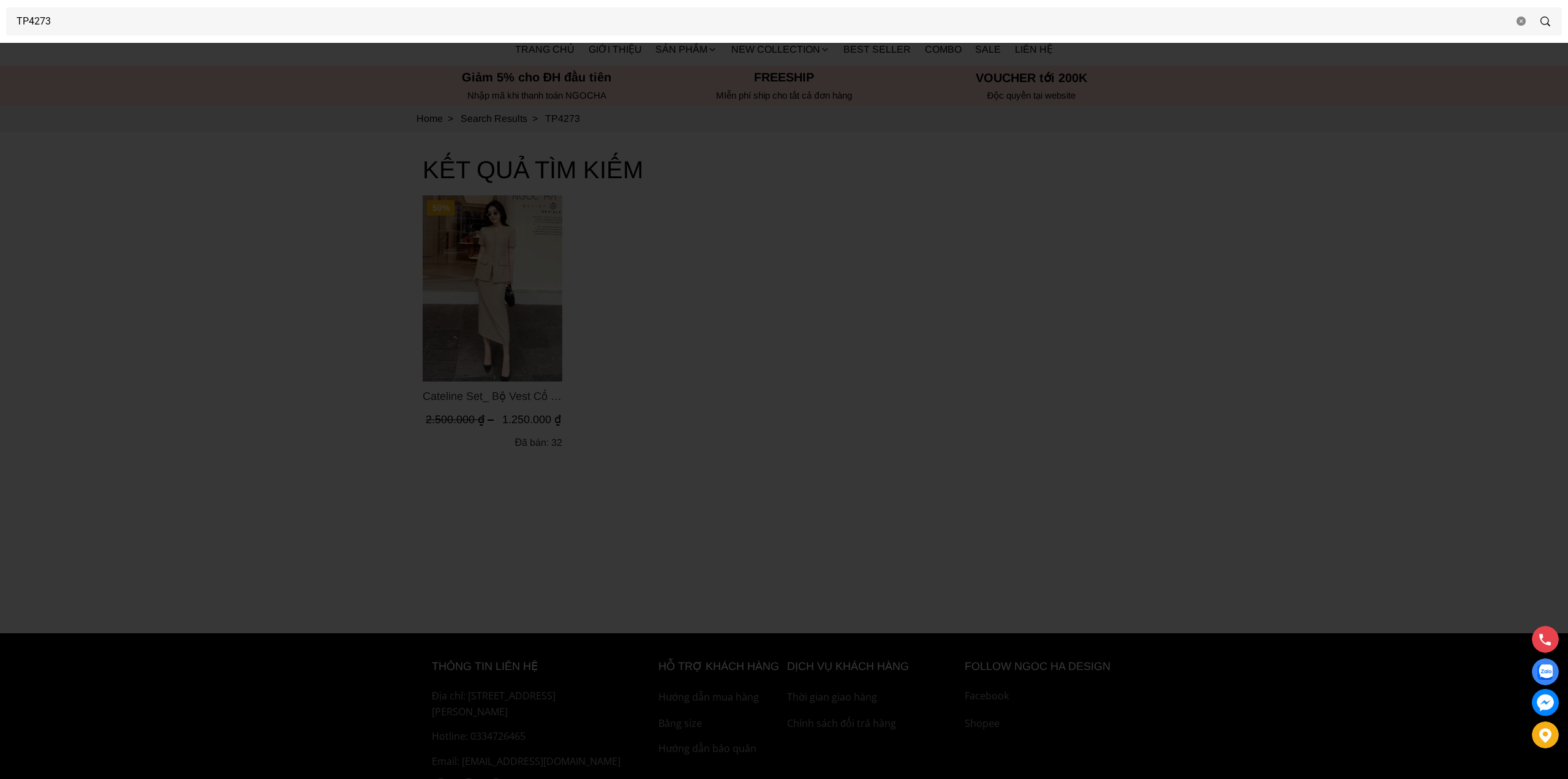
click at [506, 283] on div at bounding box center [784, 390] width 1568 height 779
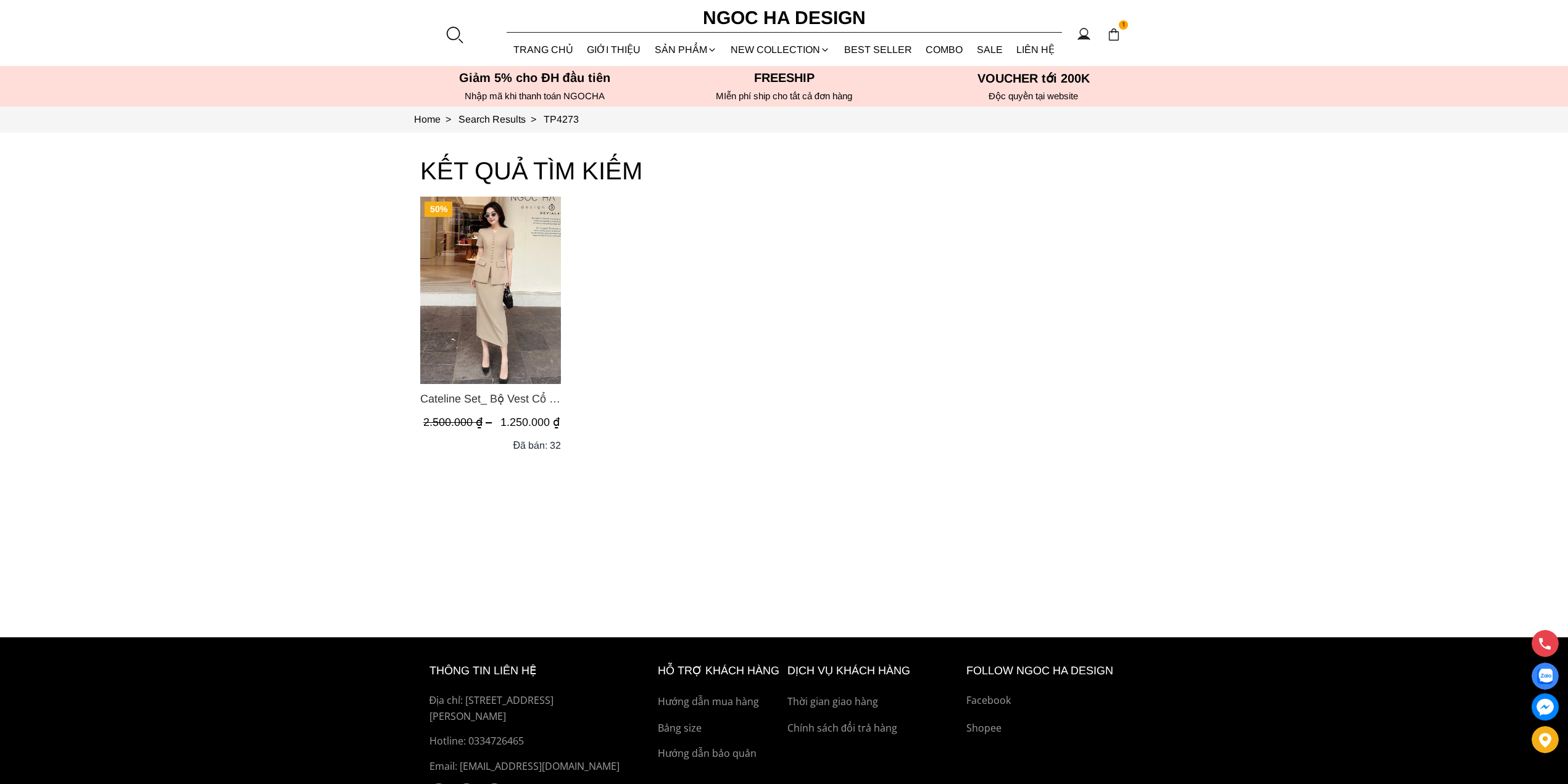
click at [504, 251] on img "Product image - Cateline Set_ Bộ Vest Cổ V Đính Cúc Nhí Chân Váy Bút Chì BJ127" at bounding box center [490, 291] width 141 height 187
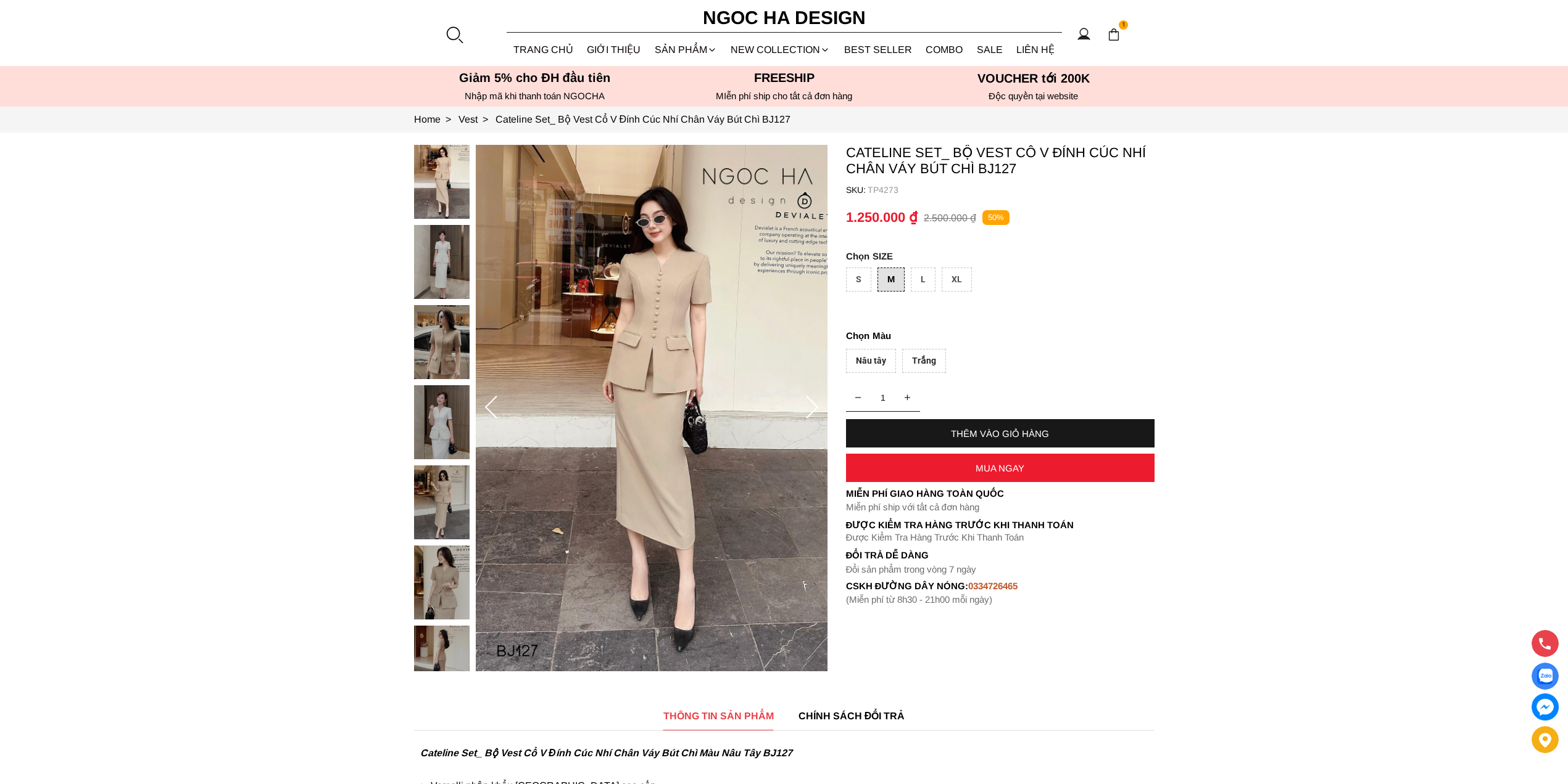
click at [1011, 430] on div "THÊM VÀO GIỎ HÀNG" at bounding box center [1001, 434] width 309 height 10
click at [868, 358] on div "Nâu tây" at bounding box center [871, 361] width 50 height 24
click at [1050, 432] on div "THÊM VÀO GIỎ HÀNG" at bounding box center [1001, 434] width 309 height 10
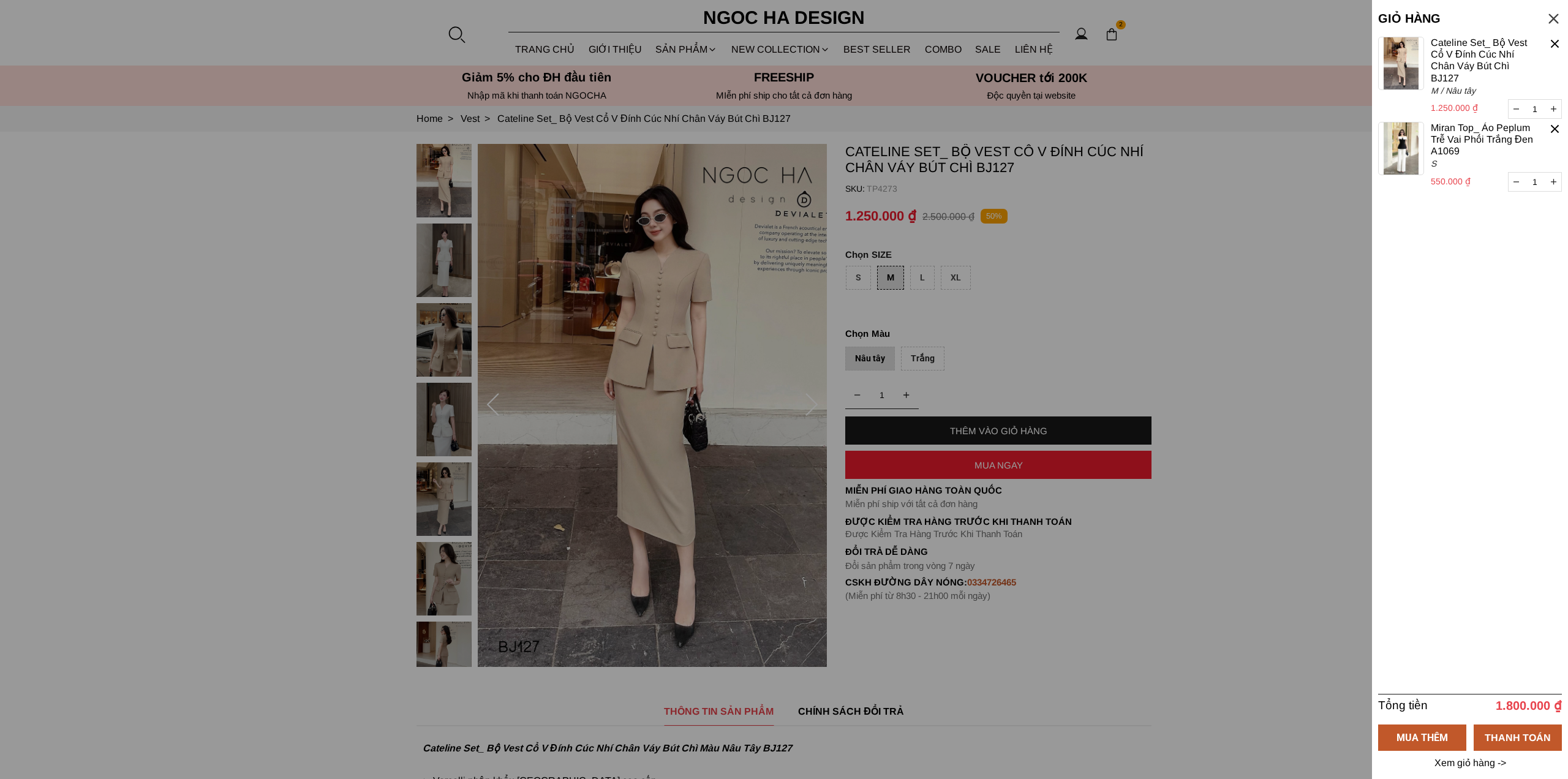
click at [1522, 184] on button "button" at bounding box center [1516, 182] width 16 height 18
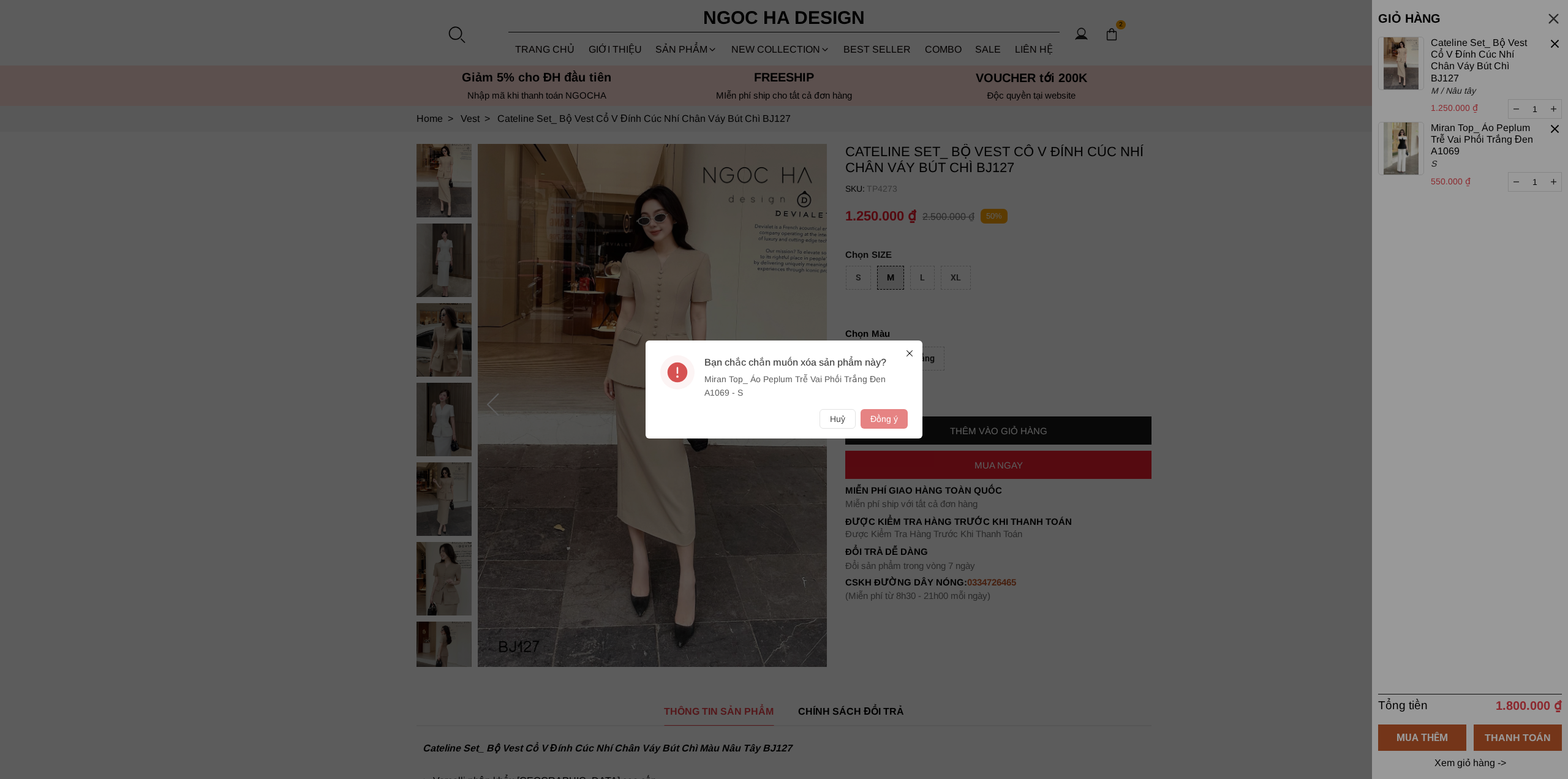
click at [885, 416] on button "Đồng ý" at bounding box center [884, 419] width 47 height 20
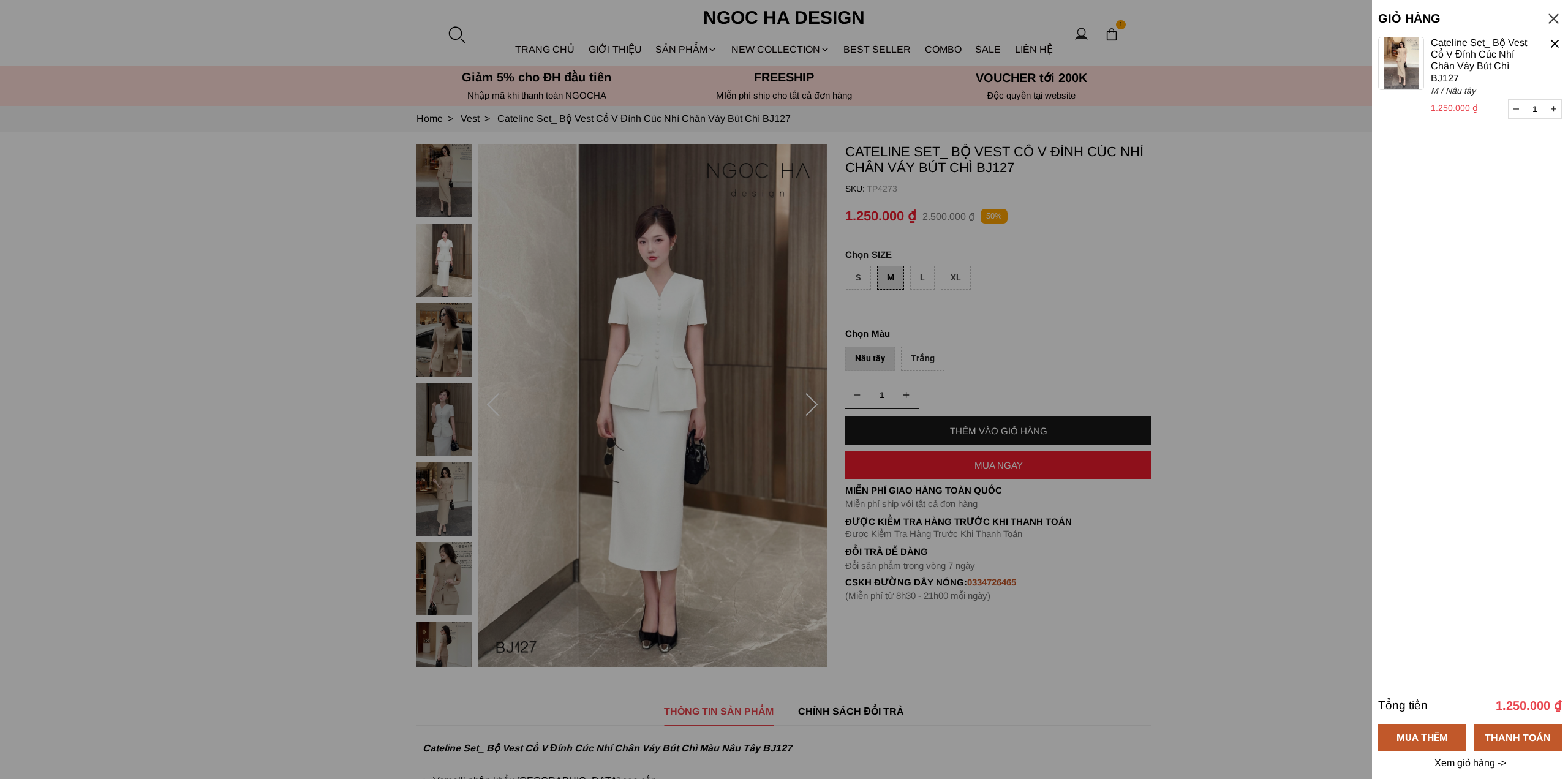
click at [448, 31] on div at bounding box center [784, 390] width 1568 height 779
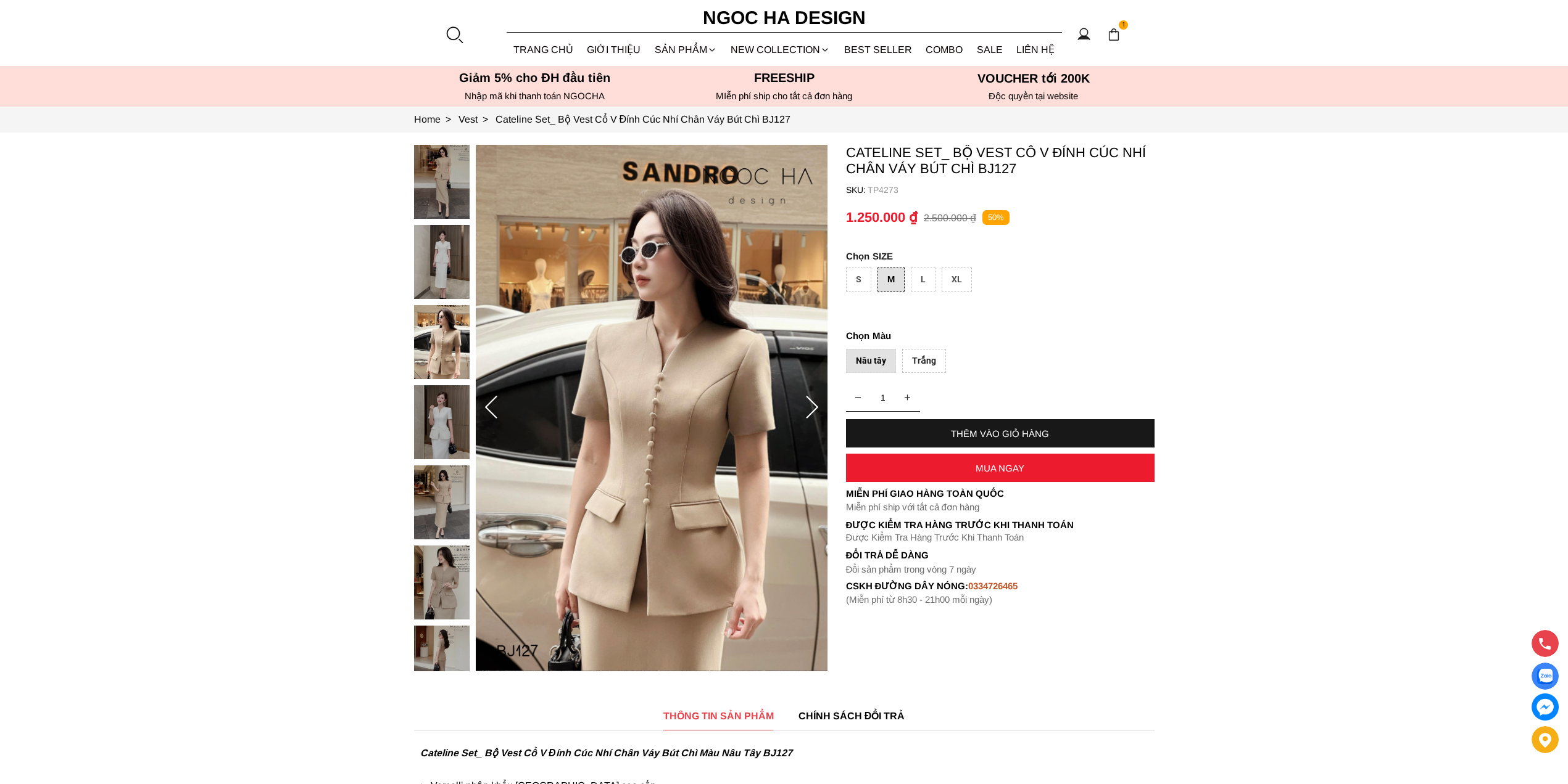
click at [451, 31] on div at bounding box center [454, 34] width 18 height 18
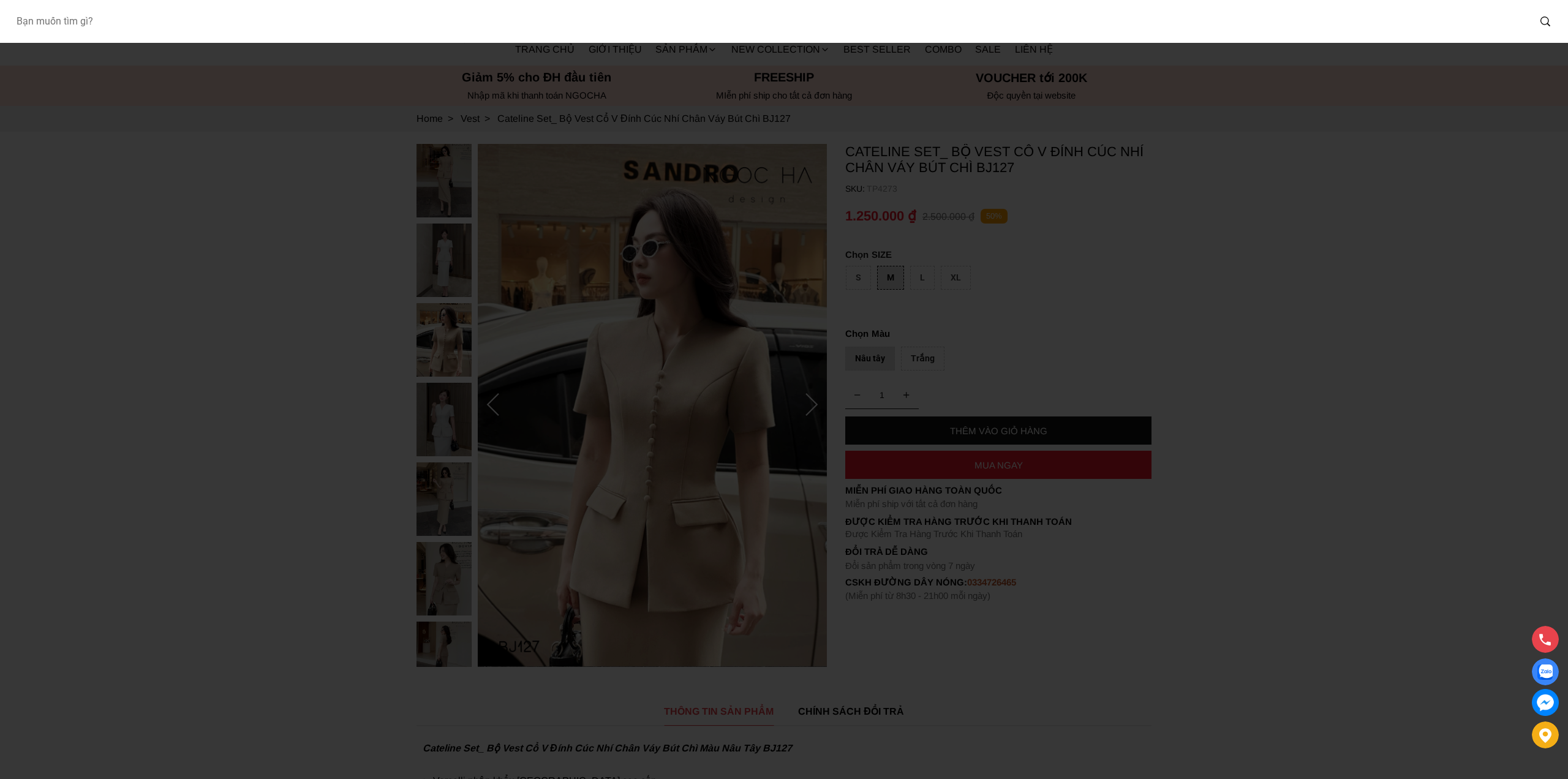
click at [181, 24] on input "Input search Bạn muốn tìm gì?" at bounding box center [768, 22] width 1523 height 28
paste input "TP4392_M"
type input "TP4392"
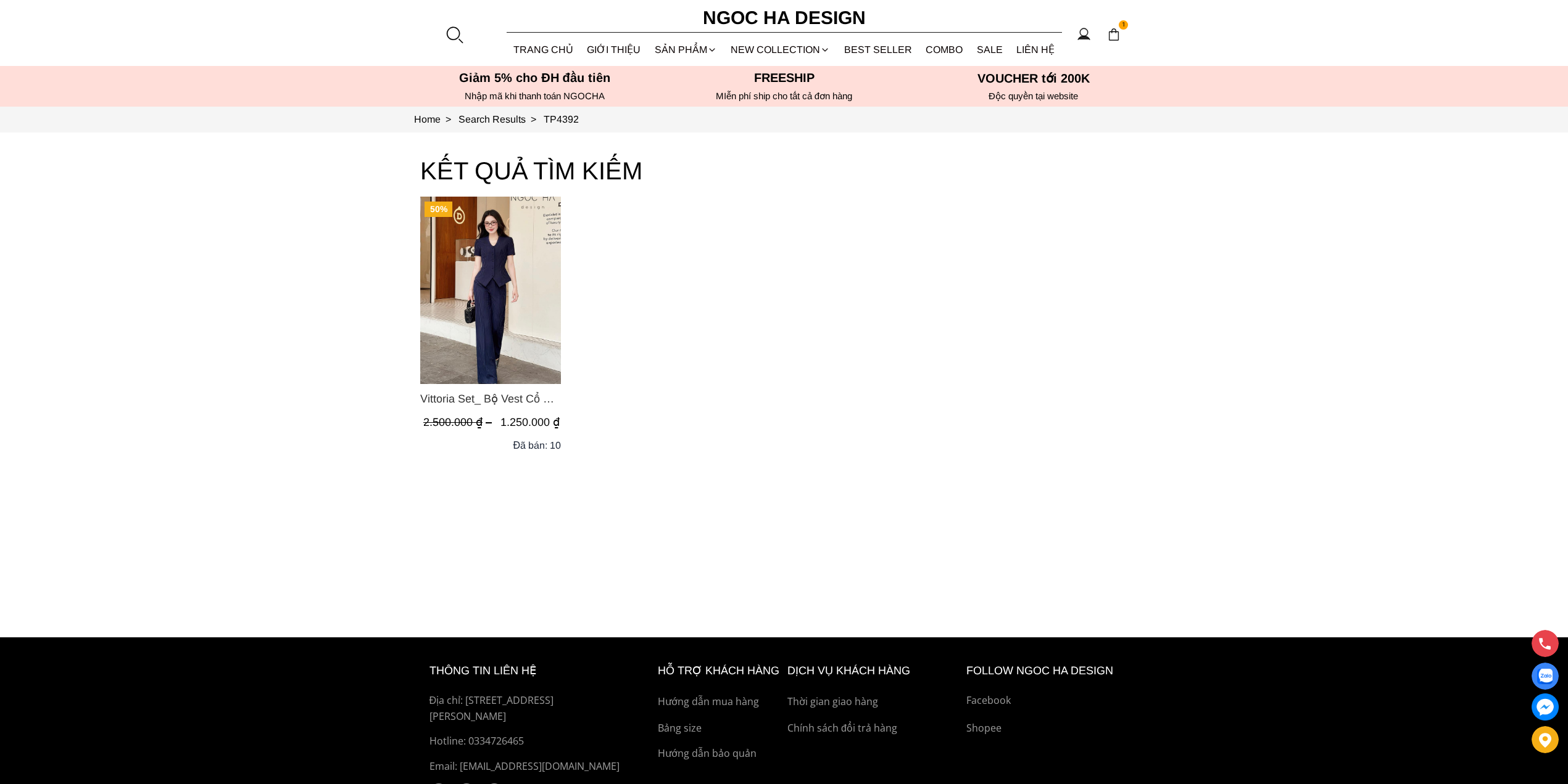
click at [489, 278] on img "Product image - Vittoria Set_ Bộ Vest Cổ V Quần Suông Kẻ Sọc BQ013" at bounding box center [490, 291] width 141 height 187
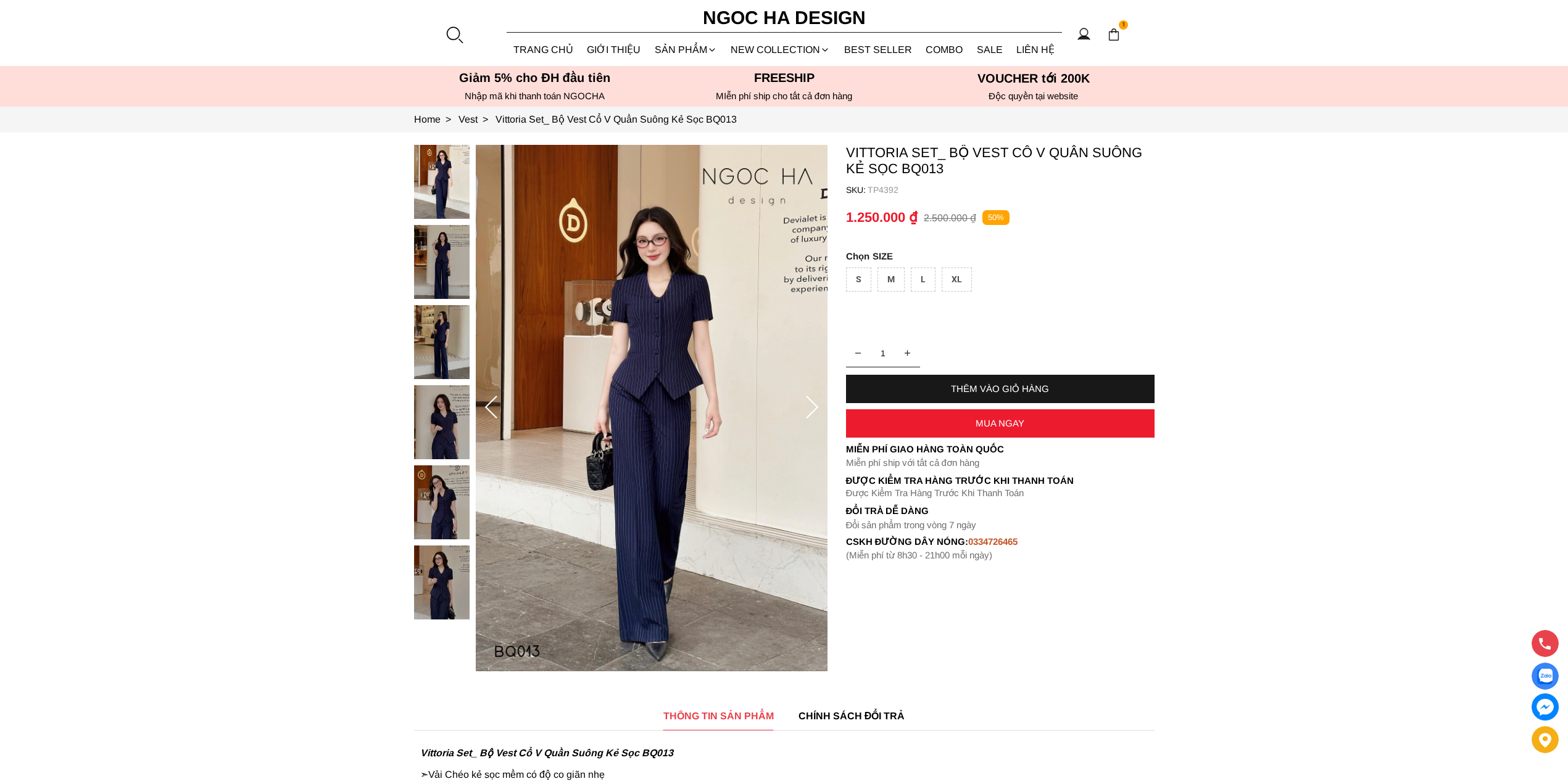
click at [892, 274] on div "M" at bounding box center [890, 280] width 27 height 24
click at [1021, 385] on div "THÊM VÀO GIỎ HÀNG" at bounding box center [1001, 389] width 309 height 10
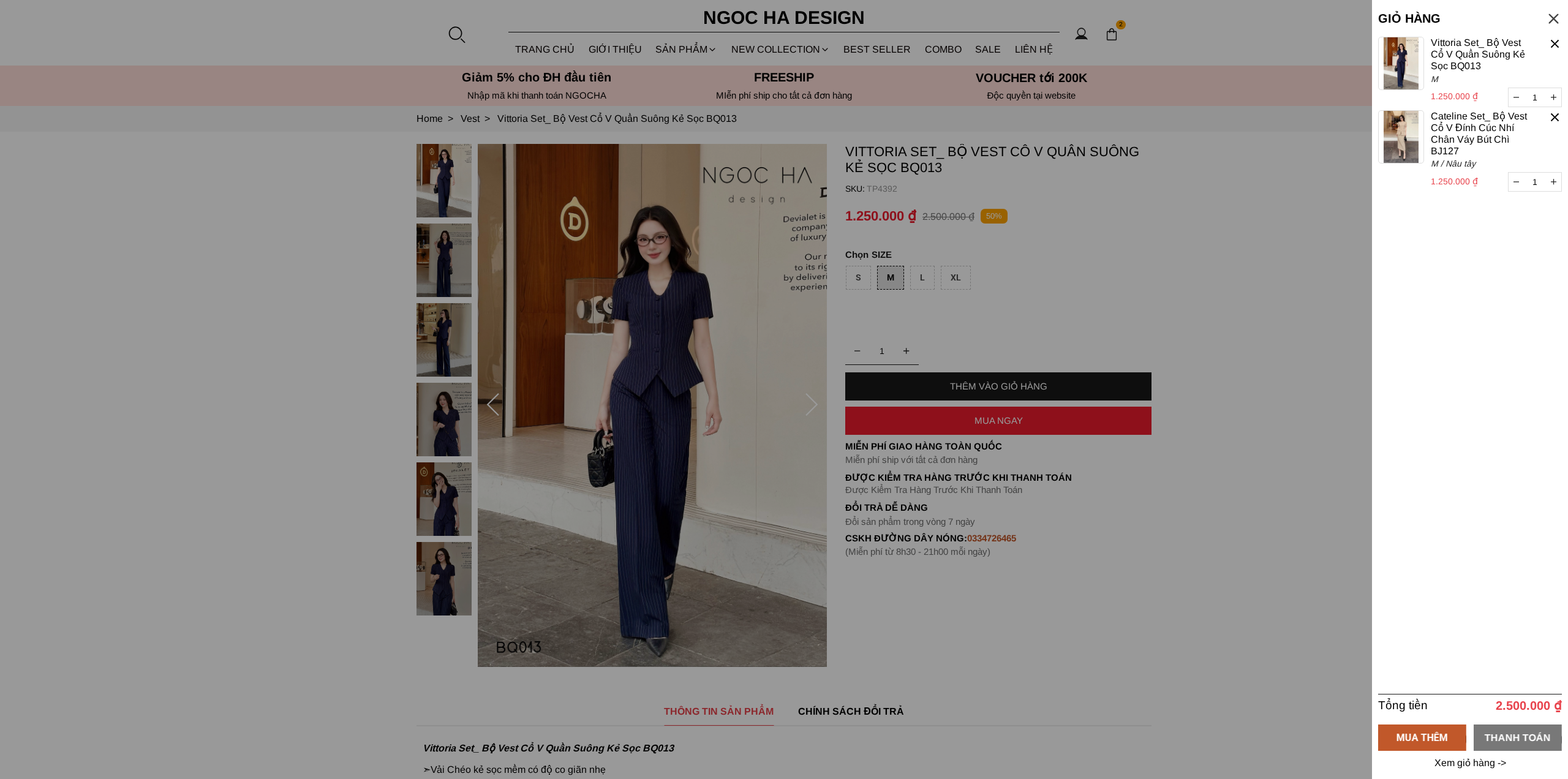
click at [1512, 738] on div "THANH TOÁN" at bounding box center [1518, 738] width 88 height 16
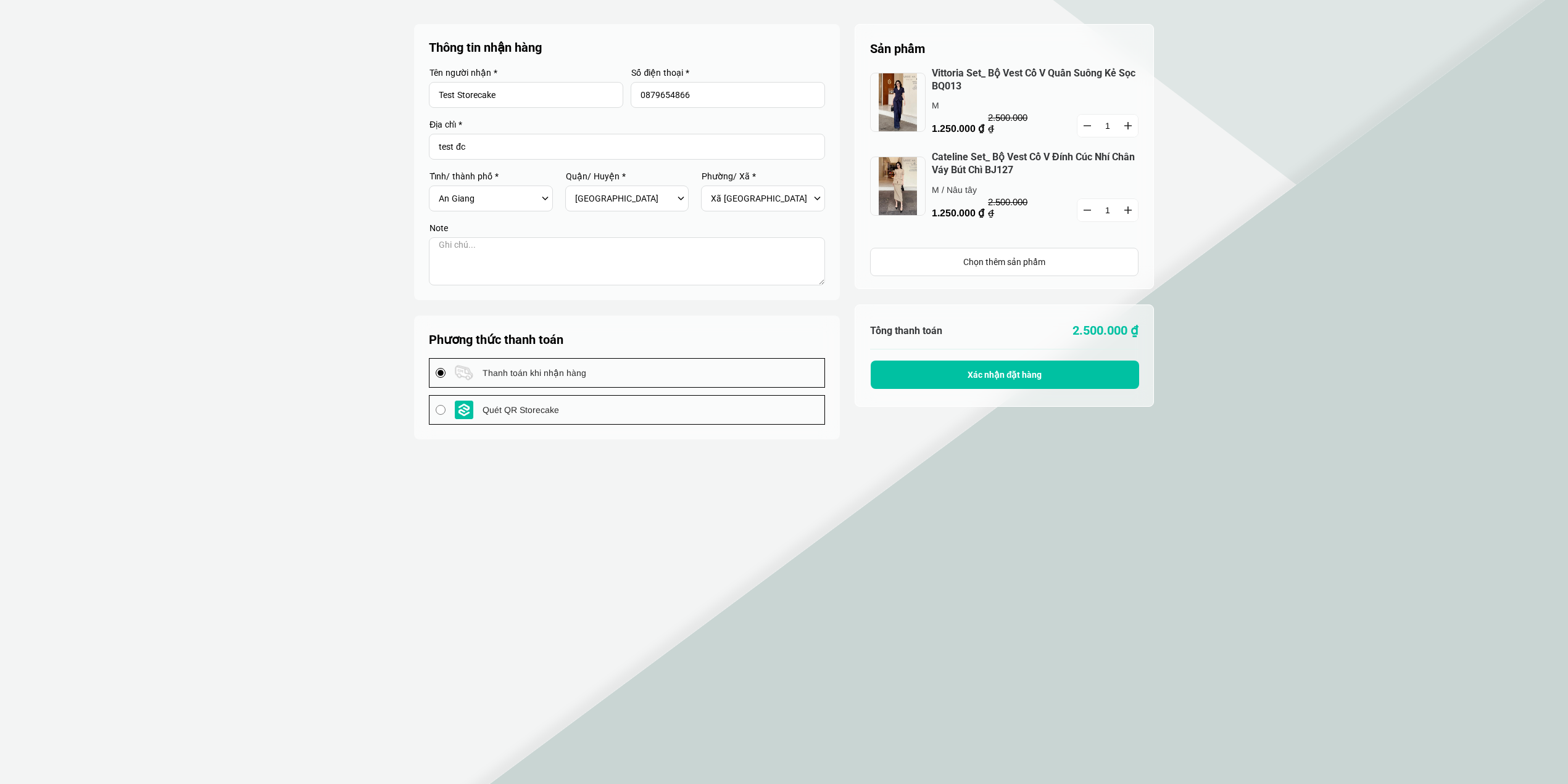
select select "805"
select select "80519"
select select "8051909"
click at [468, 93] on input "Test Storecake" at bounding box center [526, 95] width 194 height 26
type input "Test storecake"
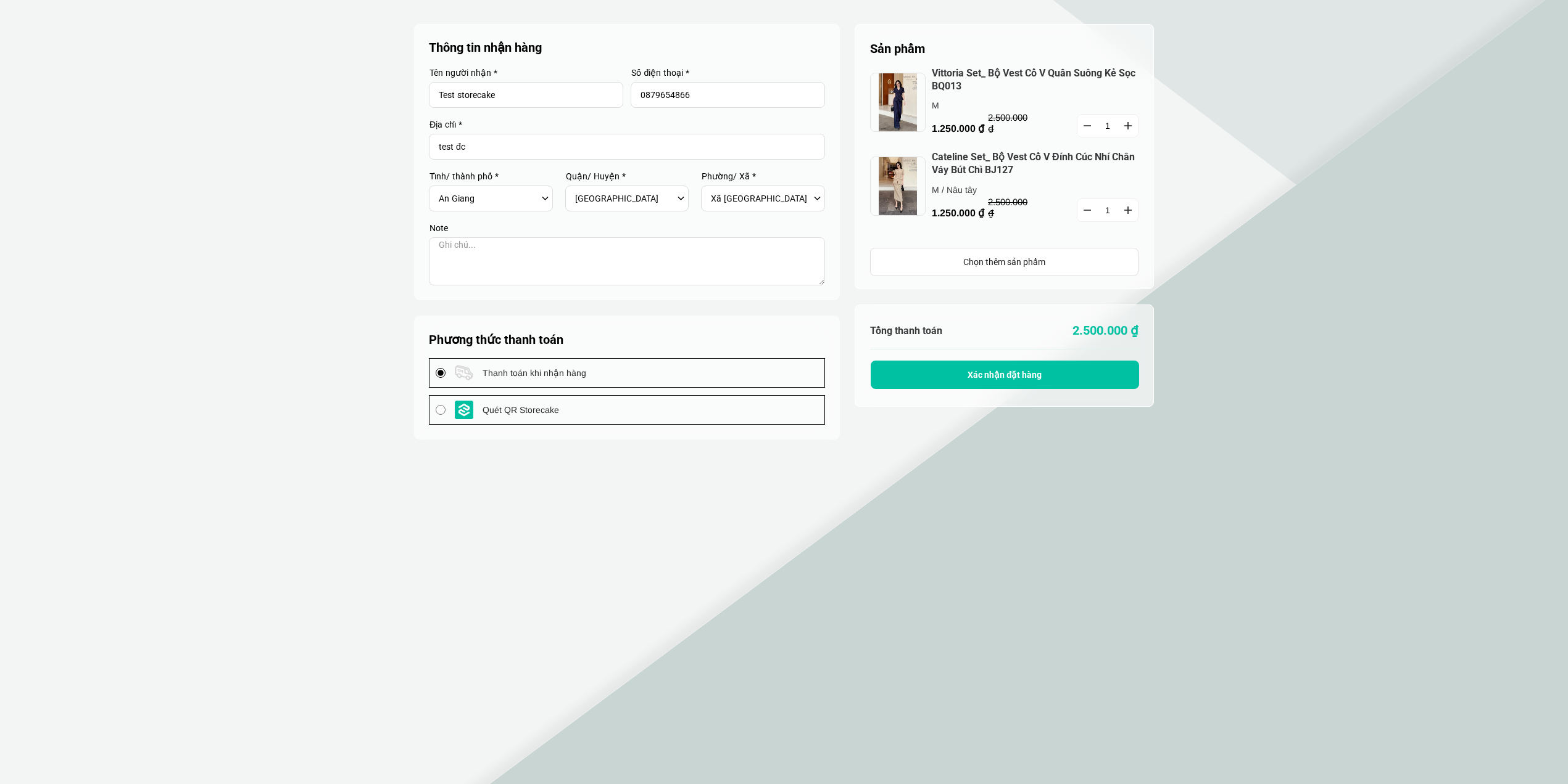
click at [447, 157] on input "test đc" at bounding box center [627, 147] width 396 height 26
click at [502, 152] on input "test đc" at bounding box center [627, 147] width 396 height 26
type input "test địa chỉ"
click at [1037, 376] on span "Xác nhận đặt hàng" at bounding box center [1005, 375] width 75 height 10
